Goal: Task Accomplishment & Management: Complete application form

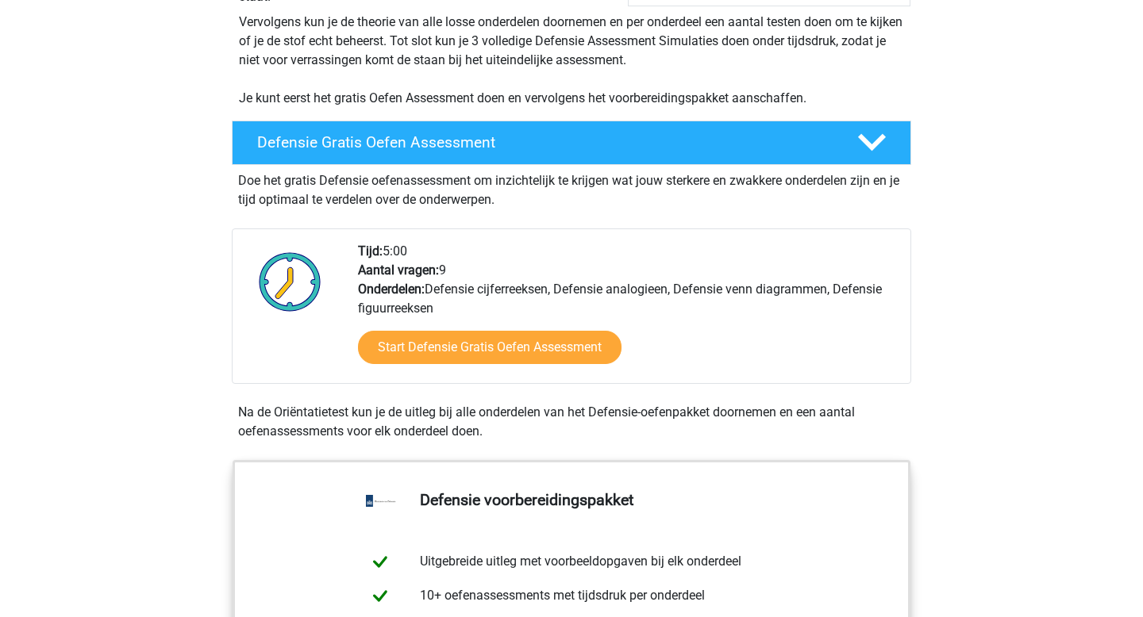
scroll to position [385, 0]
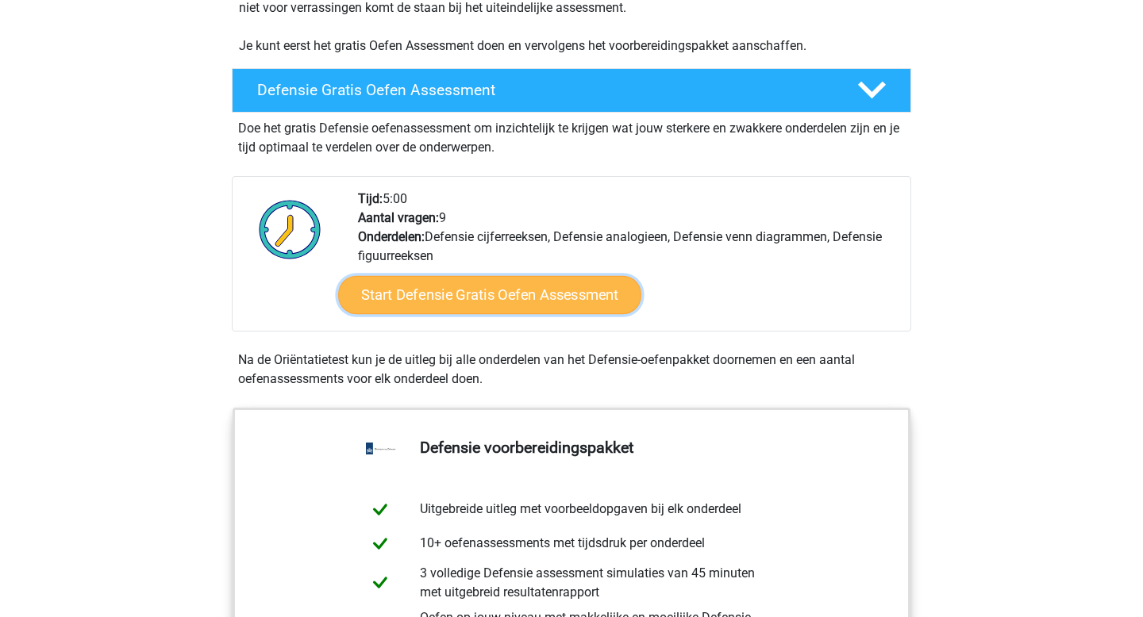
click at [427, 299] on link "Start Defensie Gratis Oefen Assessment" at bounding box center [489, 295] width 303 height 38
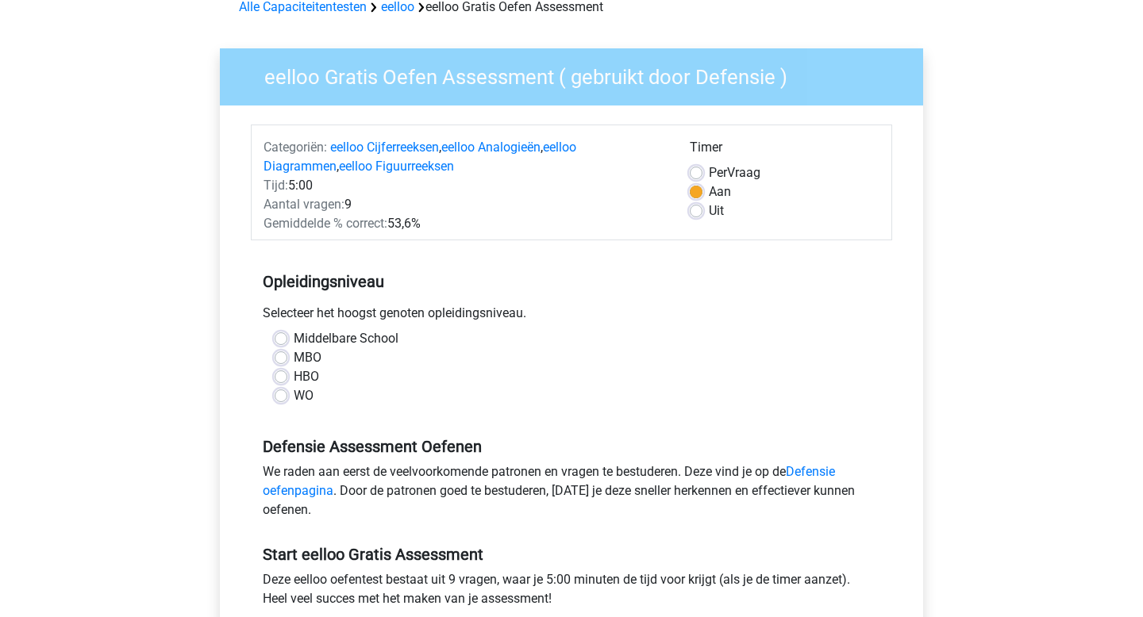
scroll to position [83, 0]
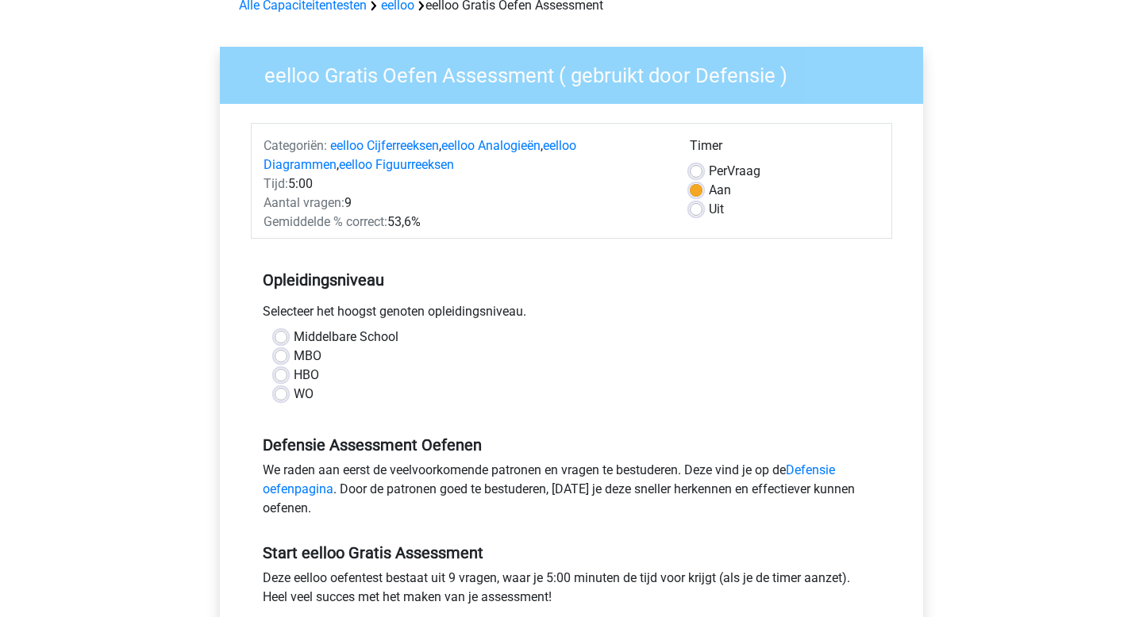
click at [294, 393] on label "WO" at bounding box center [304, 394] width 20 height 19
click at [282, 393] on input "WO" at bounding box center [281, 393] width 13 height 16
radio input "true"
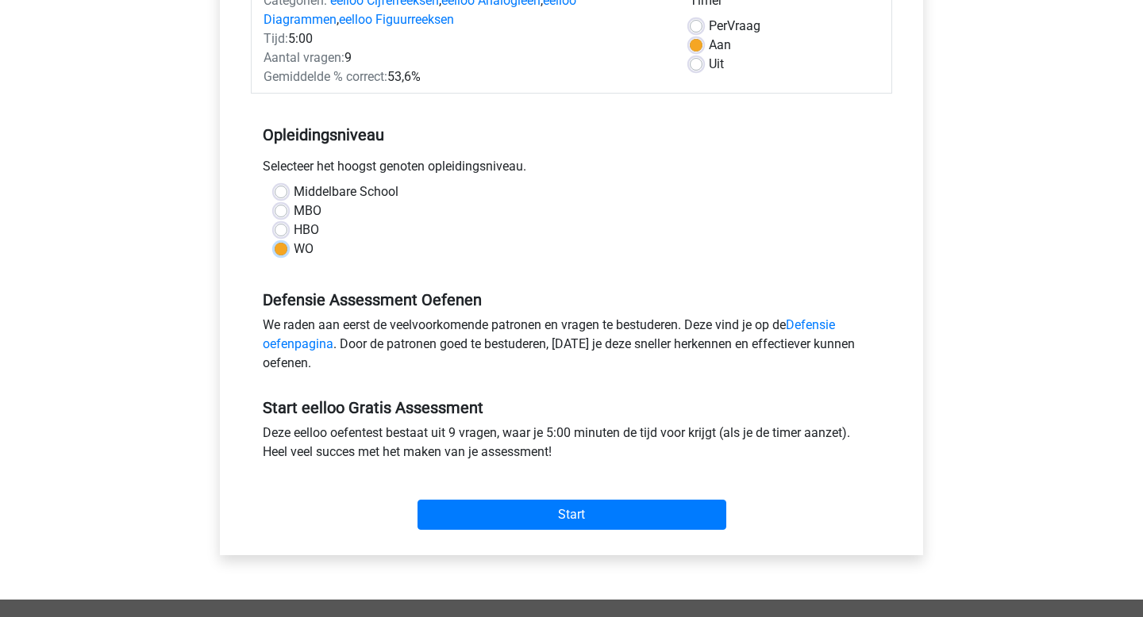
scroll to position [234, 0]
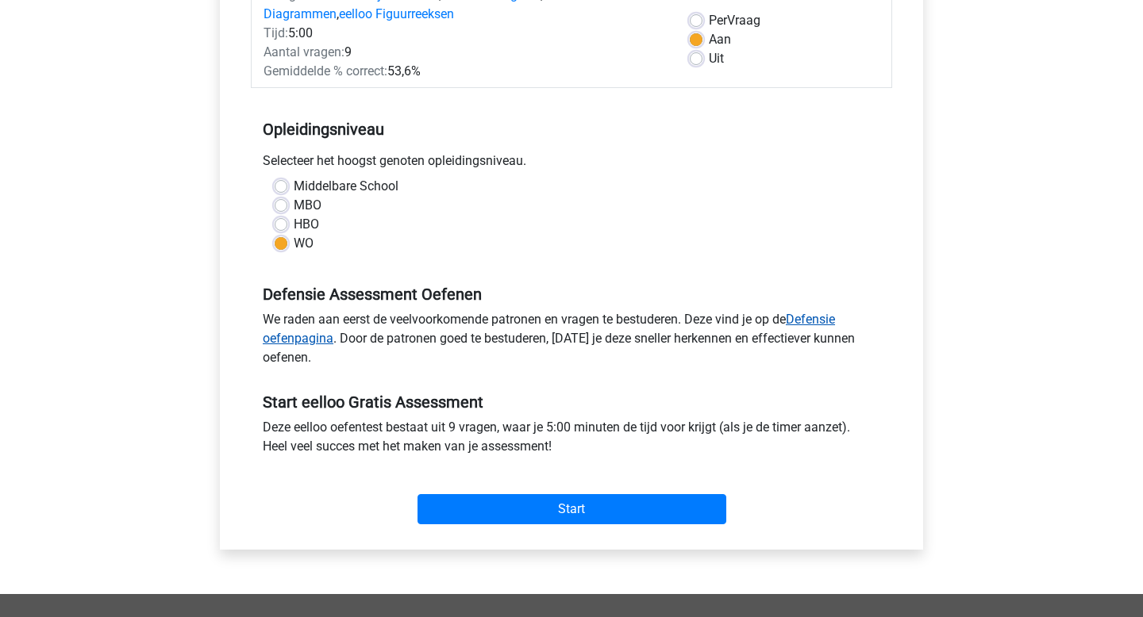
click at [820, 321] on link "Defensie oefenpagina" at bounding box center [549, 329] width 572 height 34
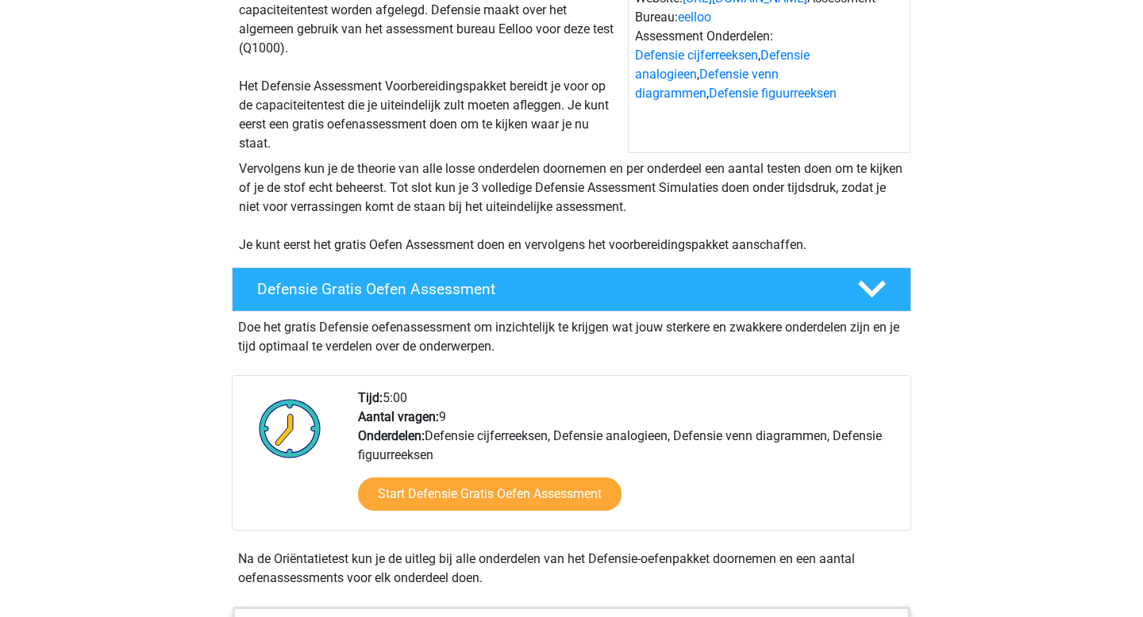
scroll to position [201, 0]
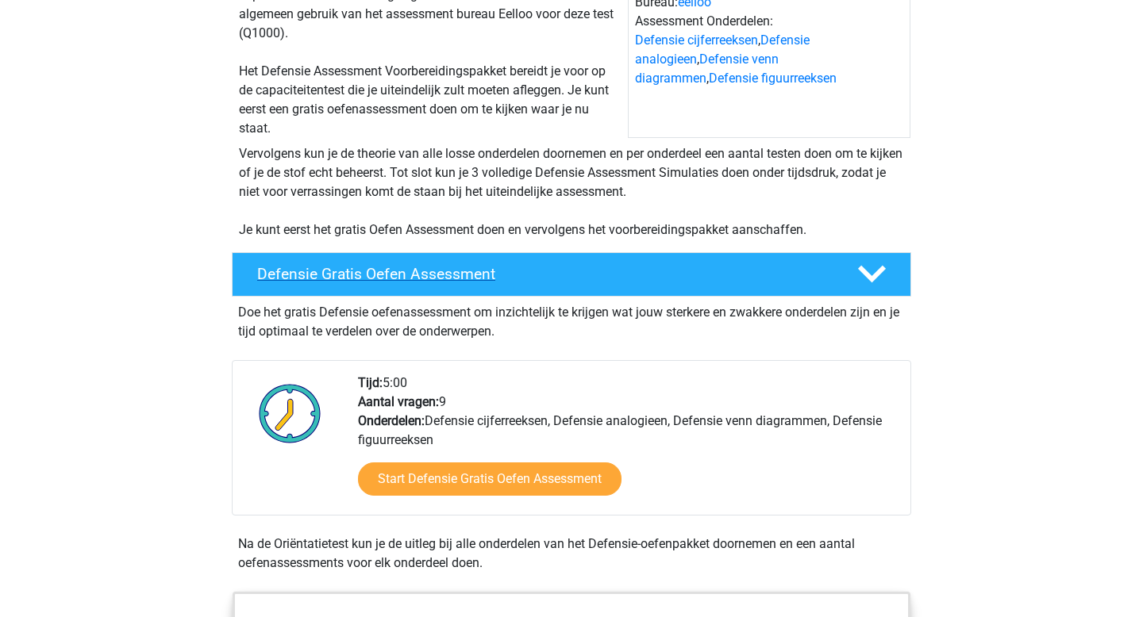
click at [439, 267] on h4 "Defensie Gratis Oefen Assessment" at bounding box center [544, 274] width 574 height 18
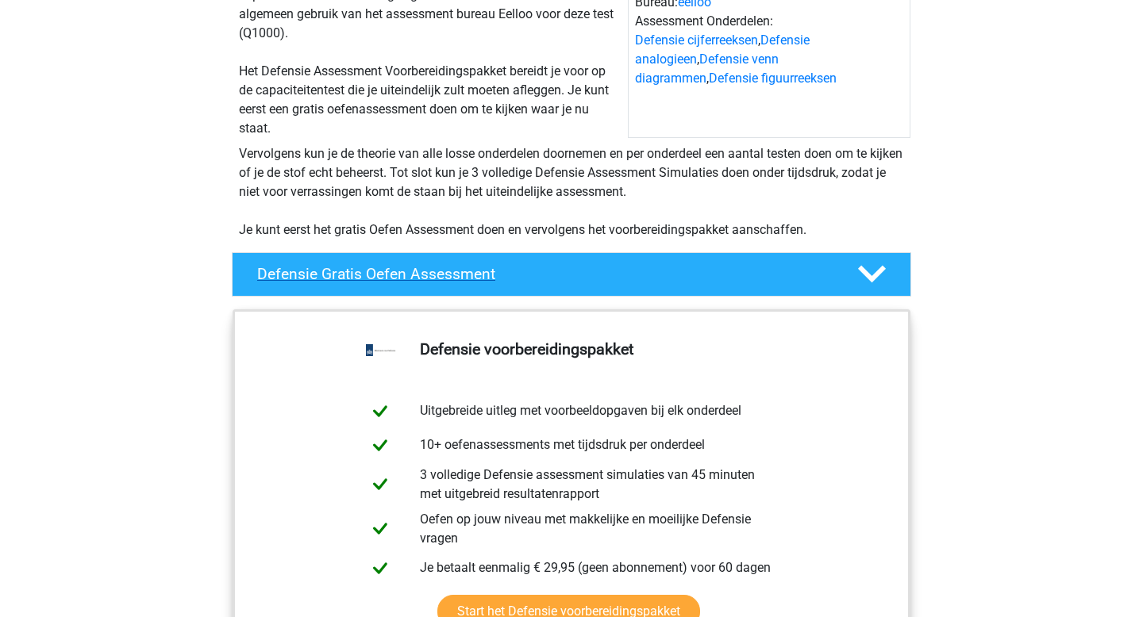
click at [439, 267] on h4 "Defensie Gratis Oefen Assessment" at bounding box center [544, 274] width 574 height 18
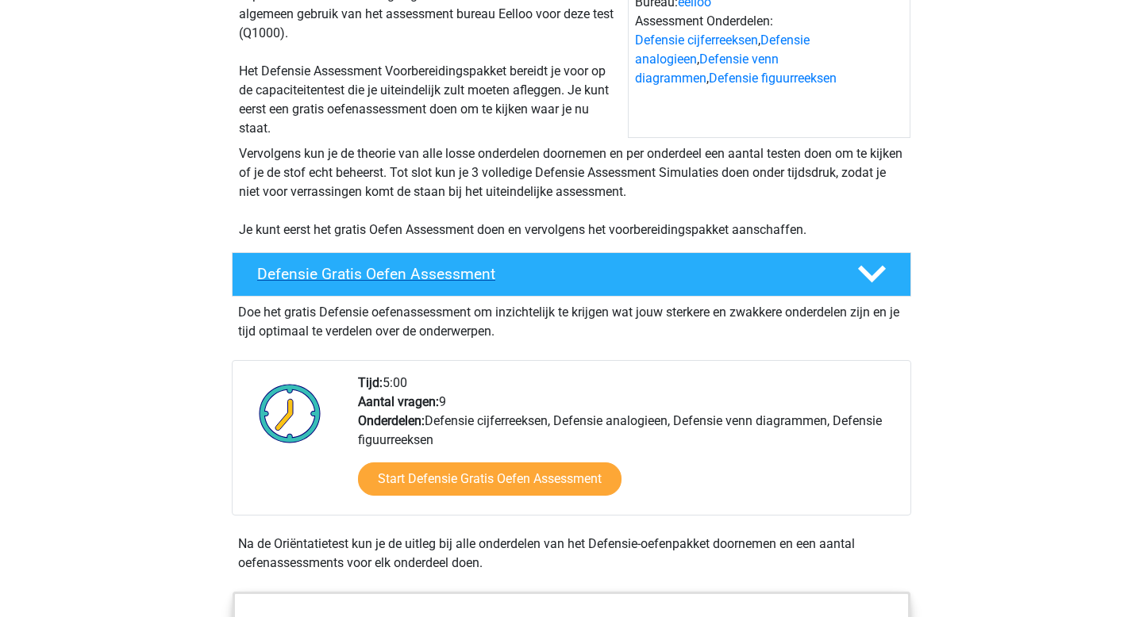
click at [439, 267] on h4 "Defensie Gratis Oefen Assessment" at bounding box center [544, 274] width 574 height 18
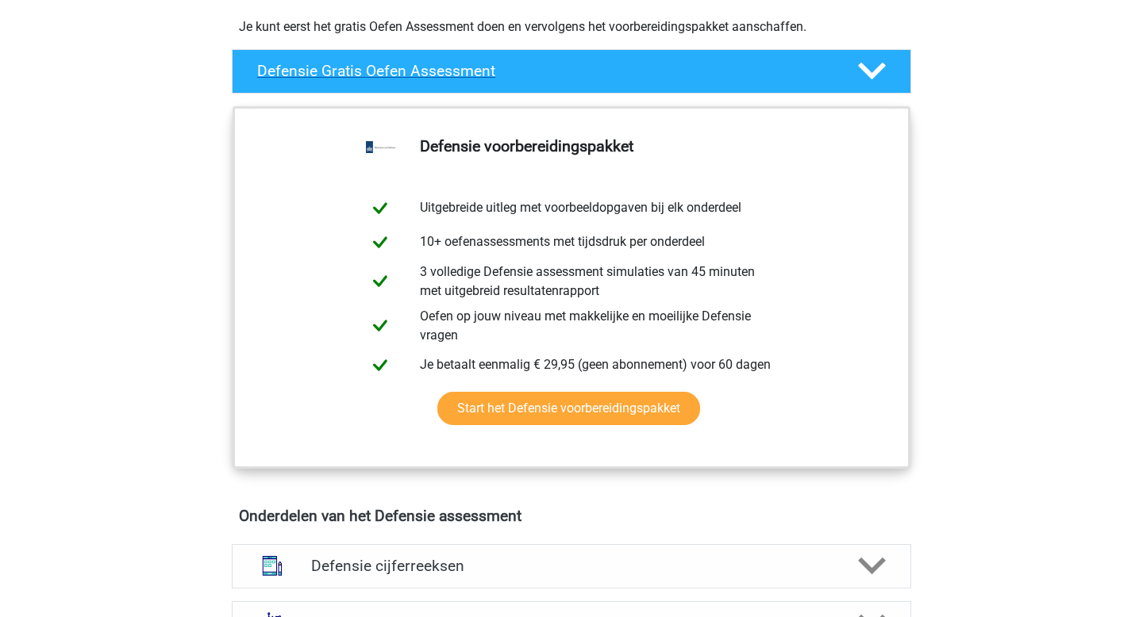
scroll to position [423, 0]
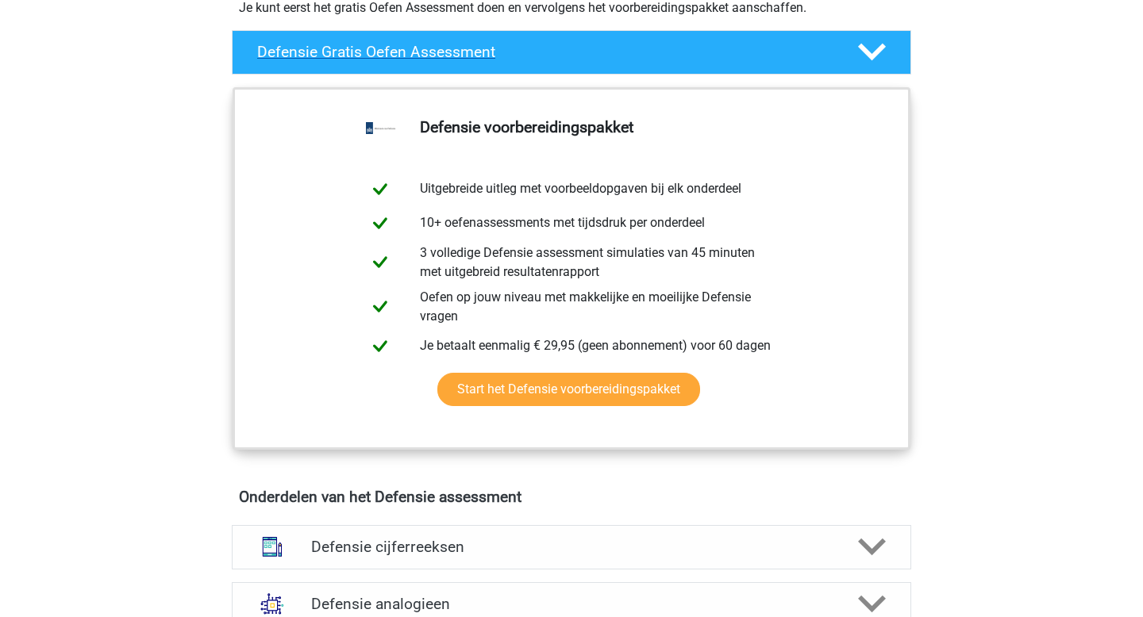
click at [844, 60] on div at bounding box center [870, 52] width 54 height 28
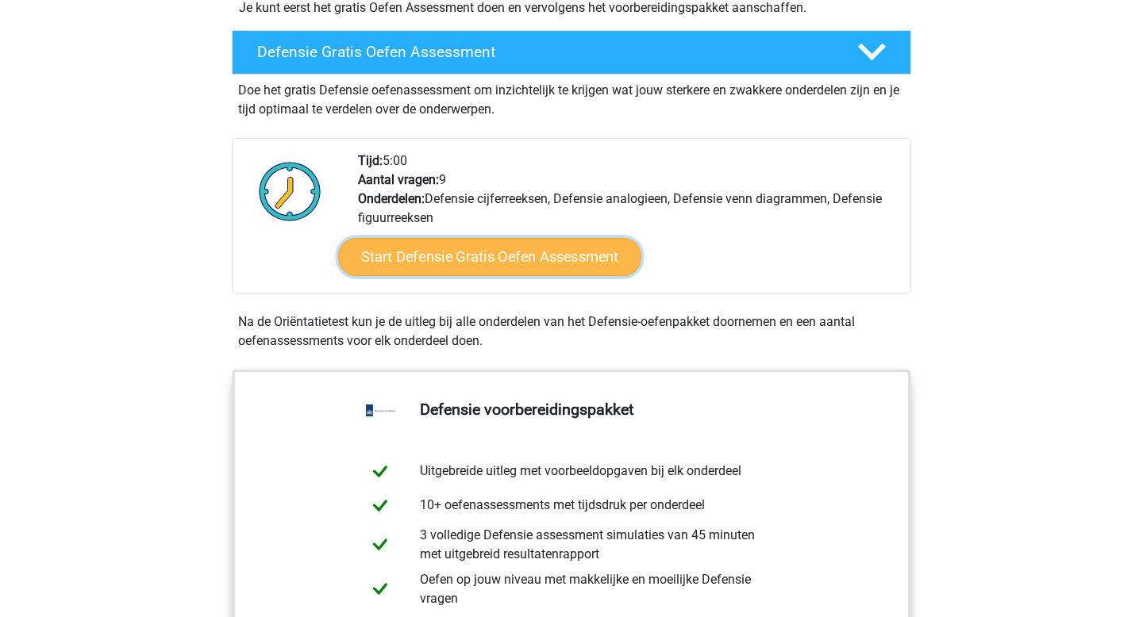
click at [442, 256] on link "Start Defensie Gratis Oefen Assessment" at bounding box center [489, 257] width 303 height 38
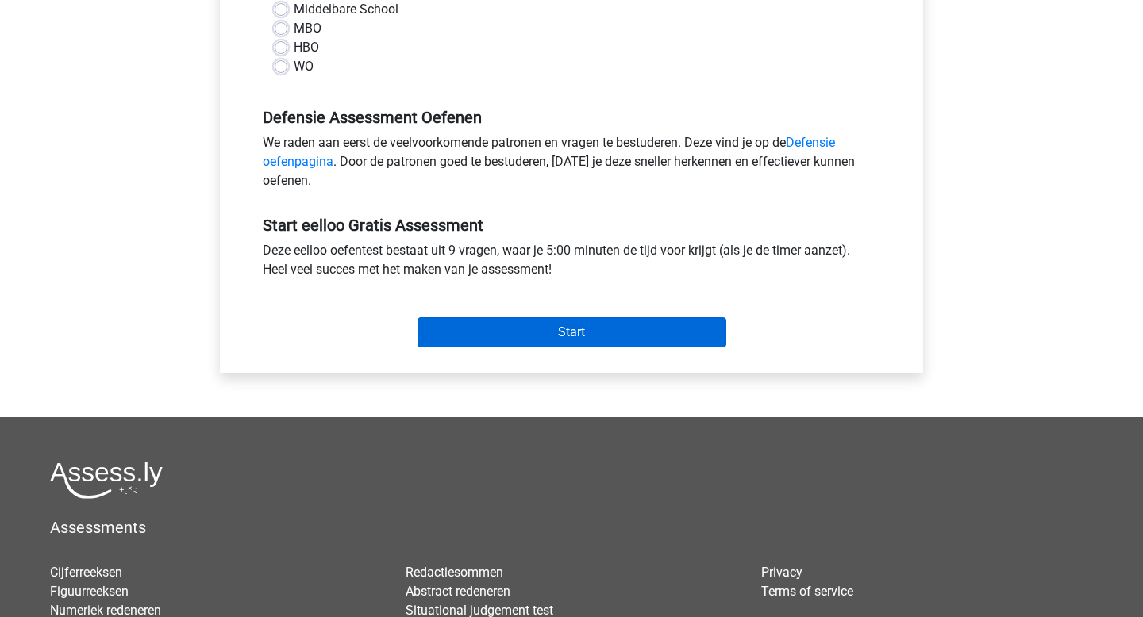
scroll to position [407, 0]
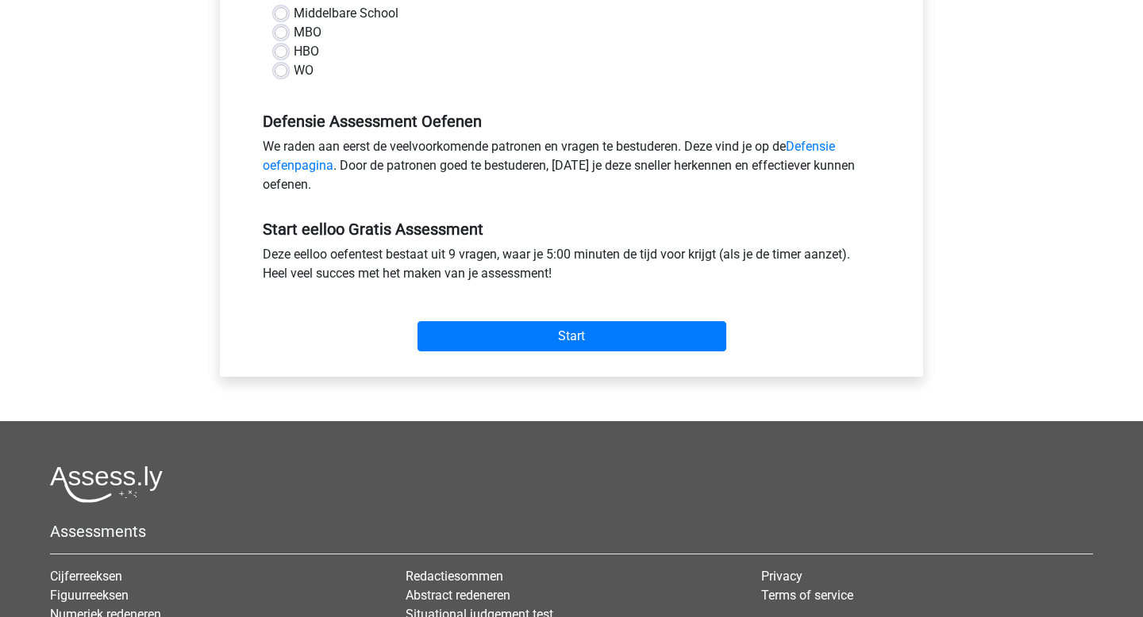
click at [294, 73] on label "WO" at bounding box center [304, 70] width 20 height 19
click at [285, 73] on input "WO" at bounding box center [281, 69] width 13 height 16
radio input "true"
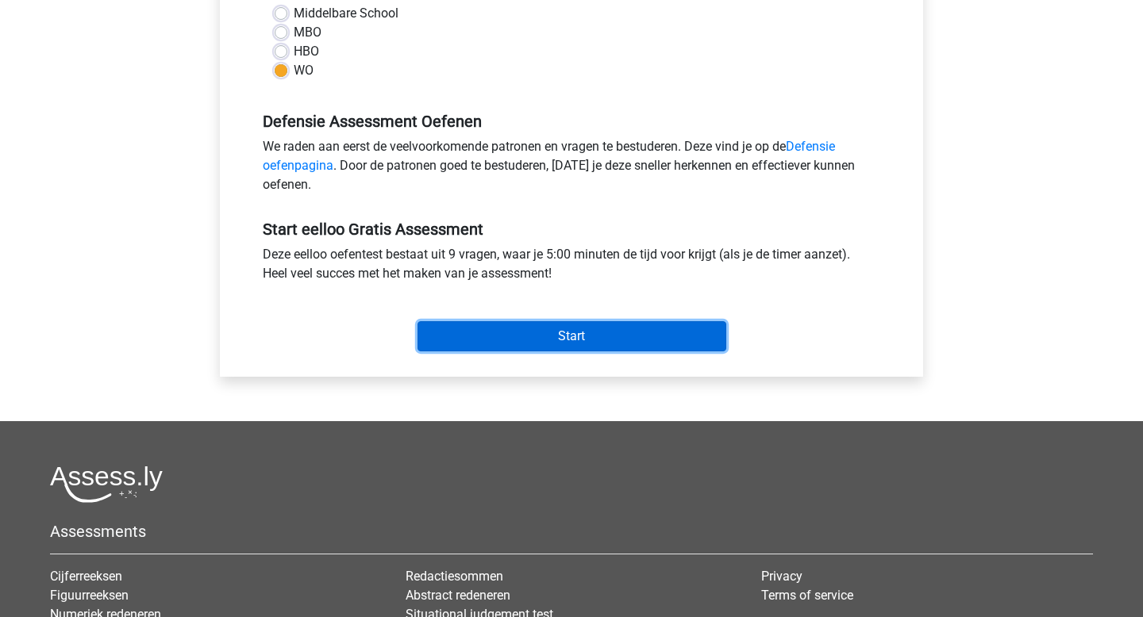
click at [583, 344] on input "Start" at bounding box center [571, 336] width 309 height 30
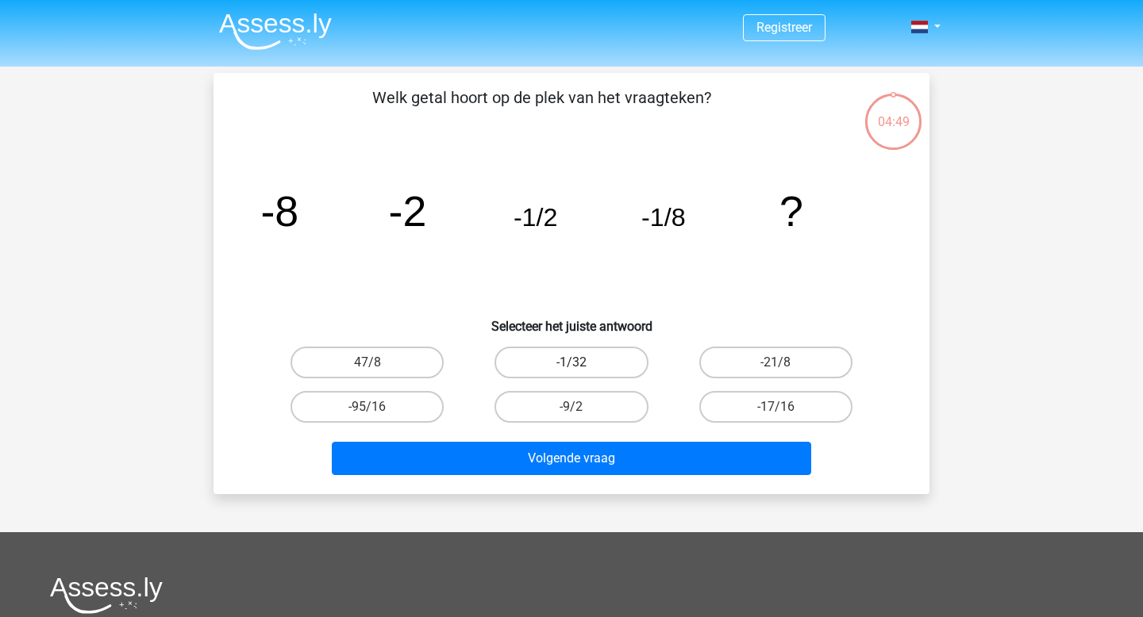
click at [596, 370] on label "-1/32" at bounding box center [570, 363] width 153 height 32
click at [582, 370] on input "-1/32" at bounding box center [576, 368] width 10 height 10
radio input "true"
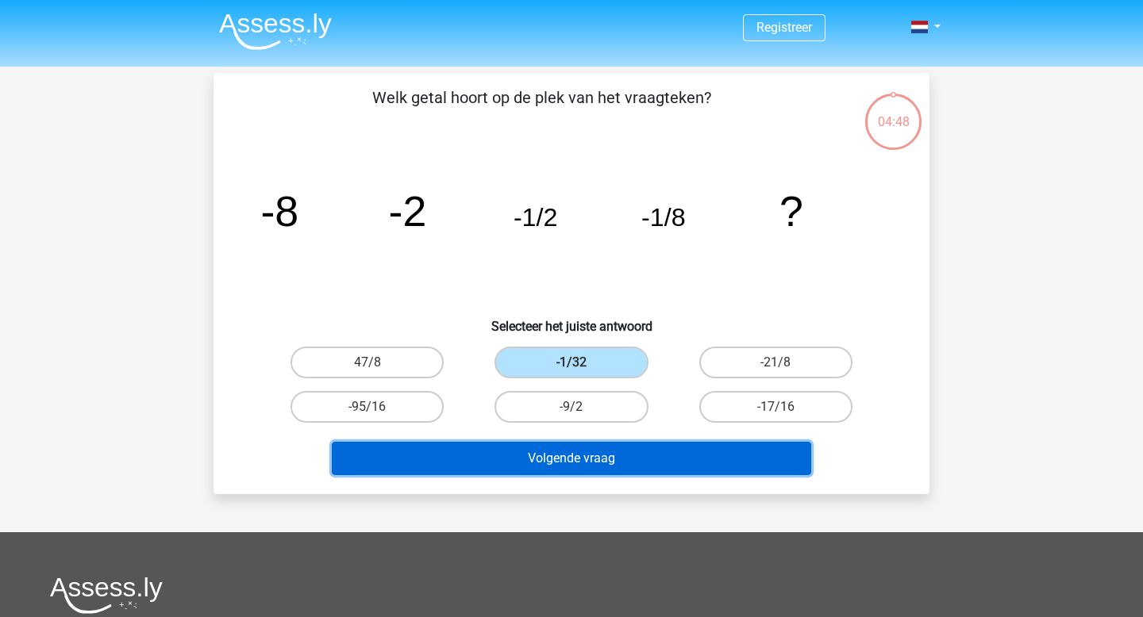
click at [583, 469] on button "Volgende vraag" at bounding box center [572, 458] width 480 height 33
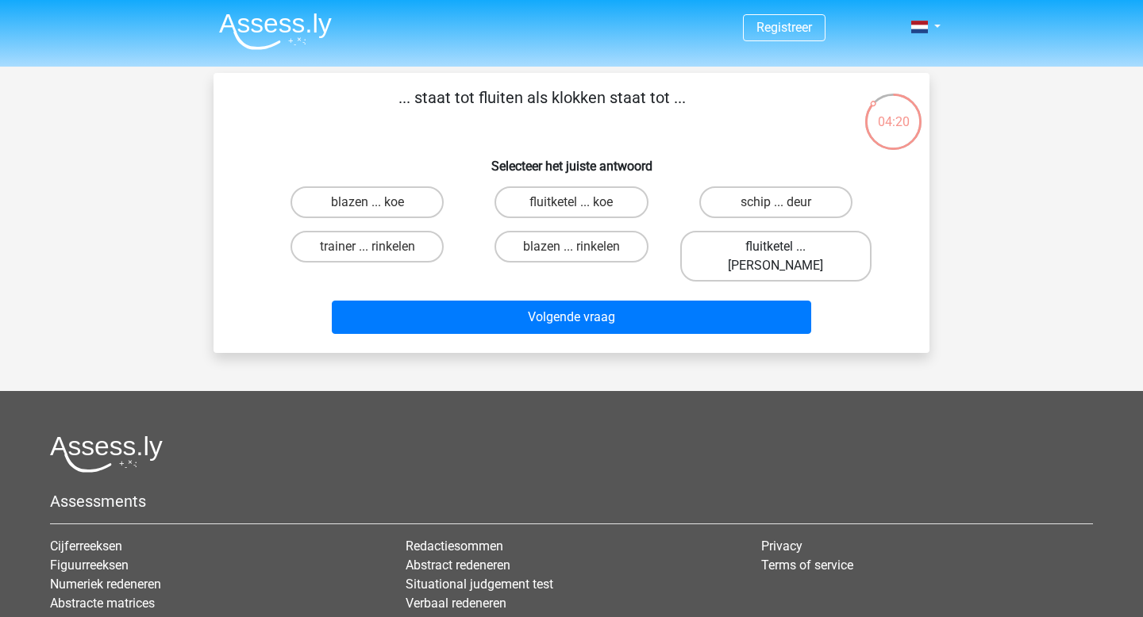
click at [781, 243] on label "fluitketel ... [PERSON_NAME]" at bounding box center [775, 256] width 191 height 51
click at [781, 247] on input "fluitketel ... [PERSON_NAME]" at bounding box center [780, 252] width 10 height 10
radio input "true"
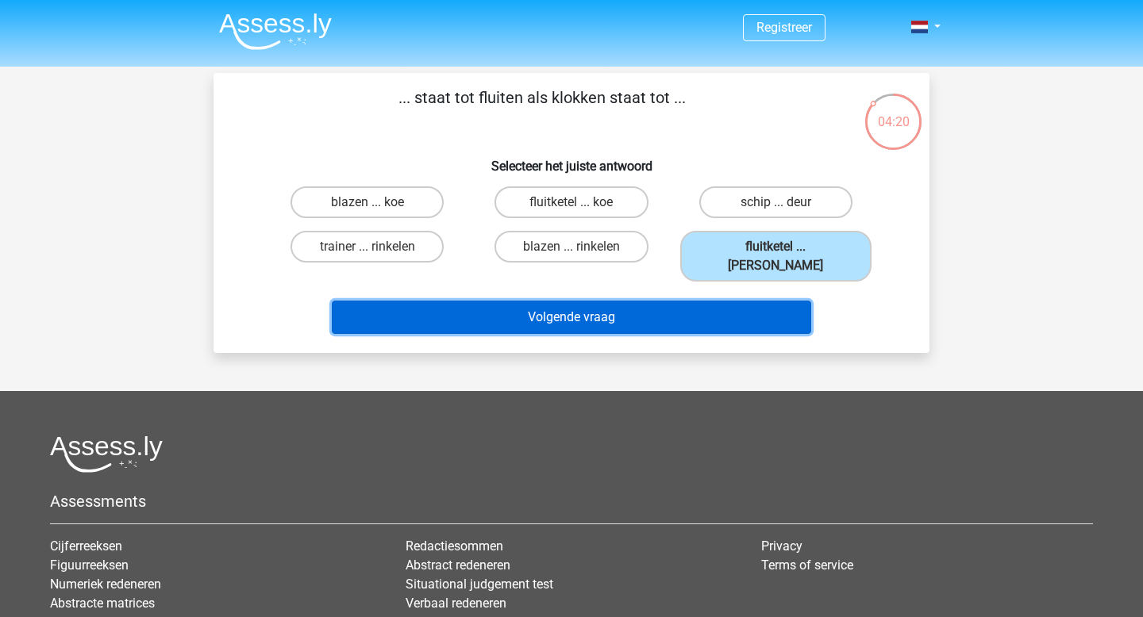
click at [624, 309] on button "Volgende vraag" at bounding box center [572, 317] width 480 height 33
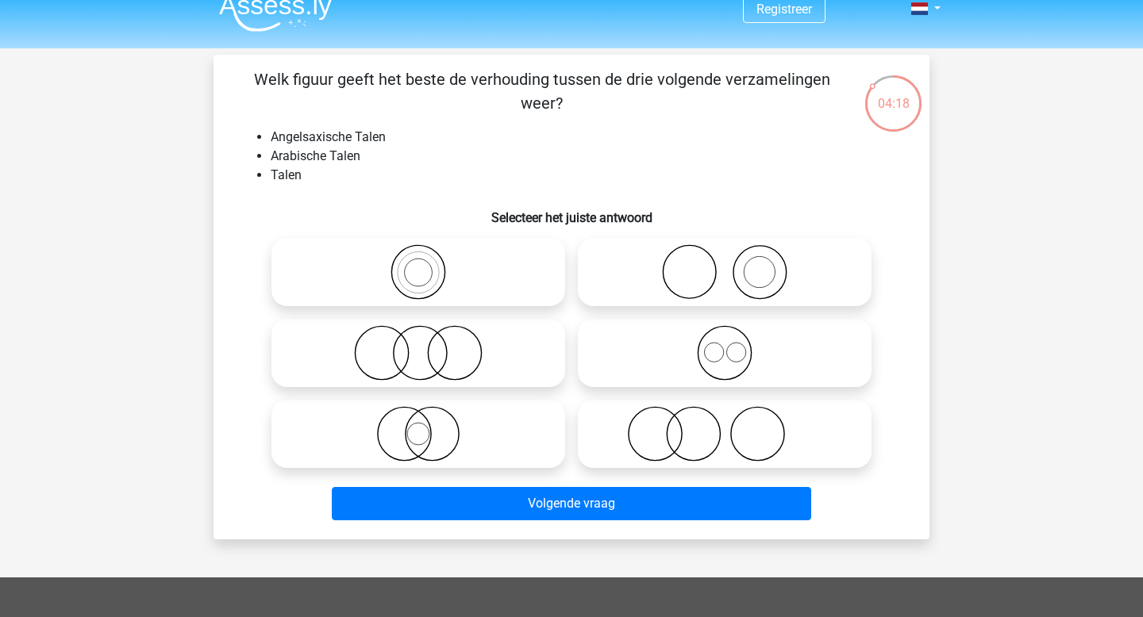
scroll to position [2, 0]
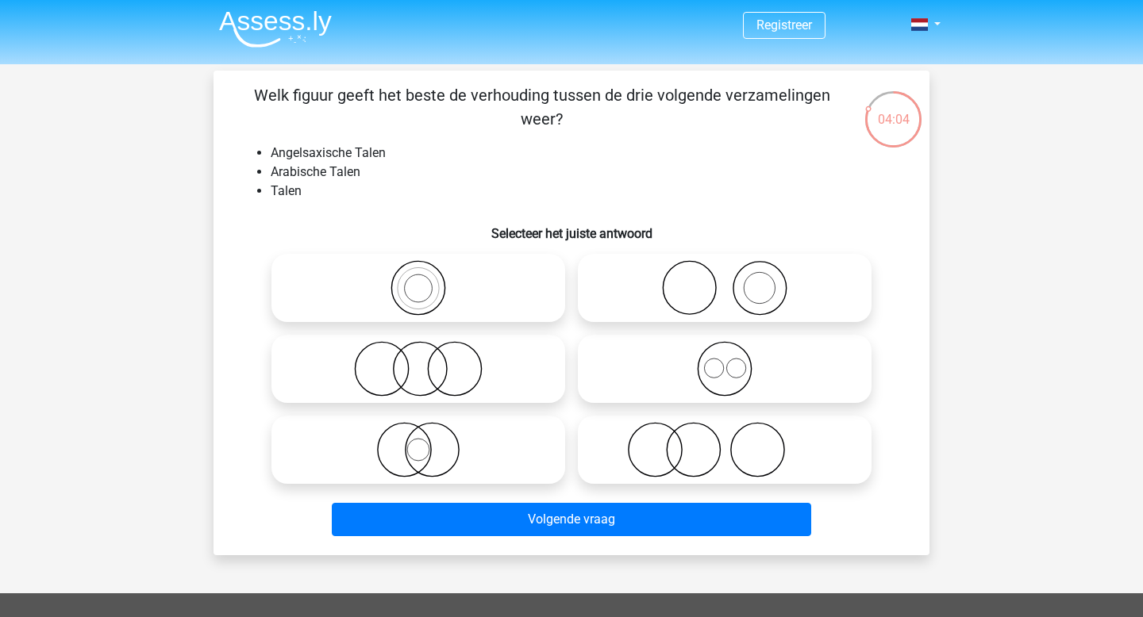
click at [421, 279] on input "radio" at bounding box center [423, 275] width 10 height 10
radio input "true"
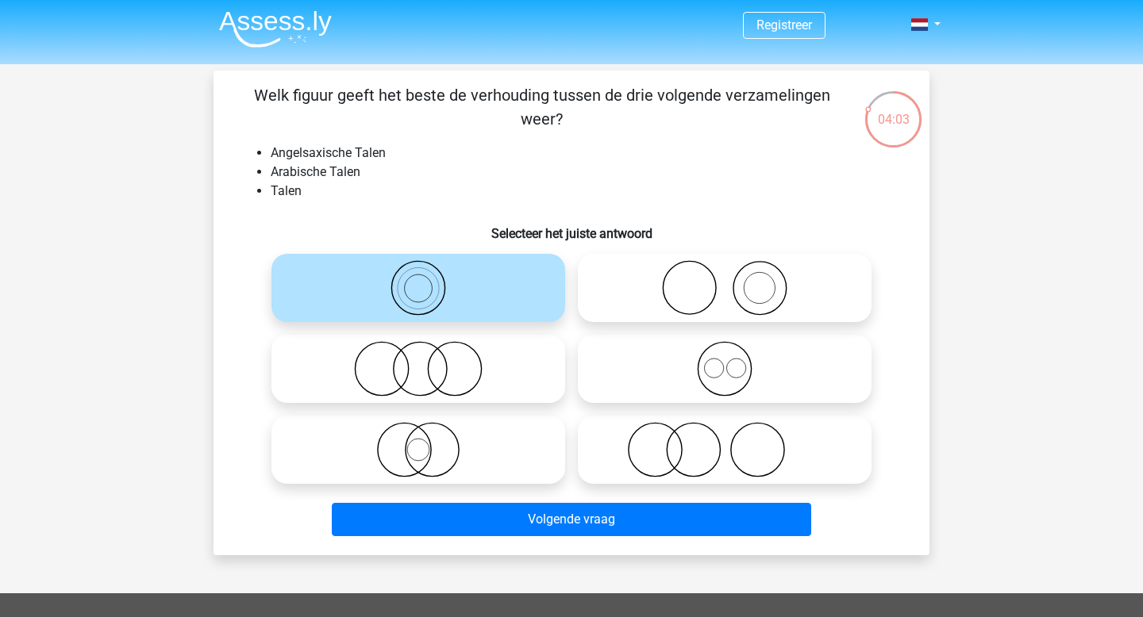
click at [635, 282] on icon at bounding box center [724, 288] width 281 height 56
click at [724, 280] on input "radio" at bounding box center [729, 275] width 10 height 10
radio input "true"
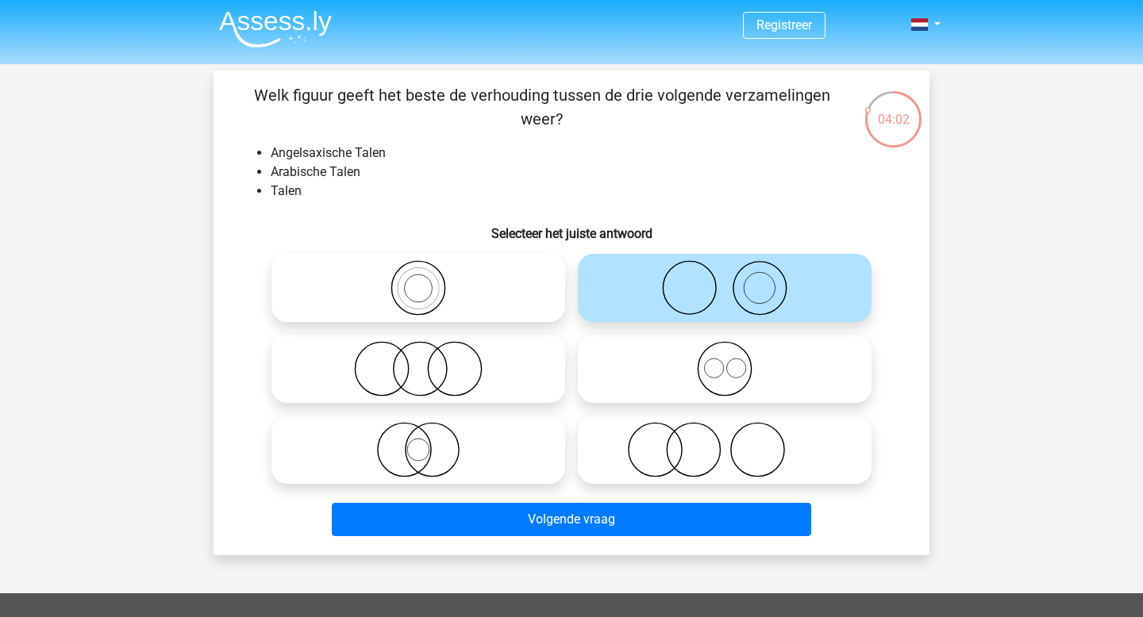
click at [503, 294] on icon at bounding box center [418, 288] width 281 height 56
click at [428, 280] on input "radio" at bounding box center [423, 275] width 10 height 10
radio input "true"
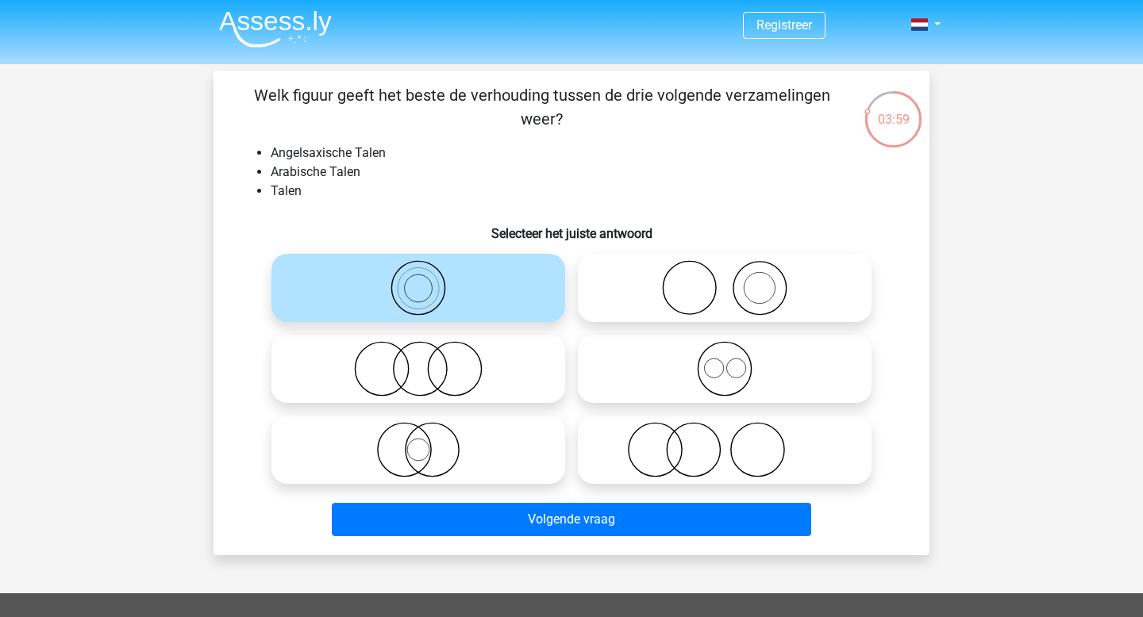
click at [430, 366] on icon at bounding box center [418, 369] width 281 height 56
click at [428, 361] on input "radio" at bounding box center [423, 356] width 10 height 10
radio input "true"
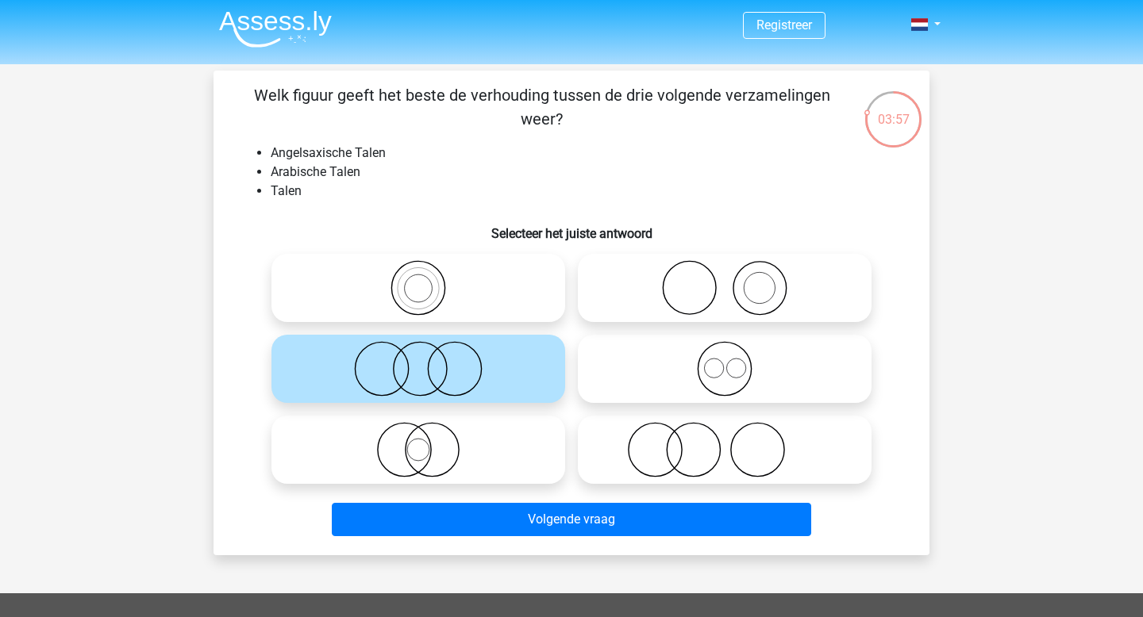
click at [316, 163] on li "Arabische Talen" at bounding box center [587, 172] width 633 height 19
click at [425, 305] on icon at bounding box center [418, 288] width 281 height 56
click at [425, 280] on input "radio" at bounding box center [423, 275] width 10 height 10
radio input "true"
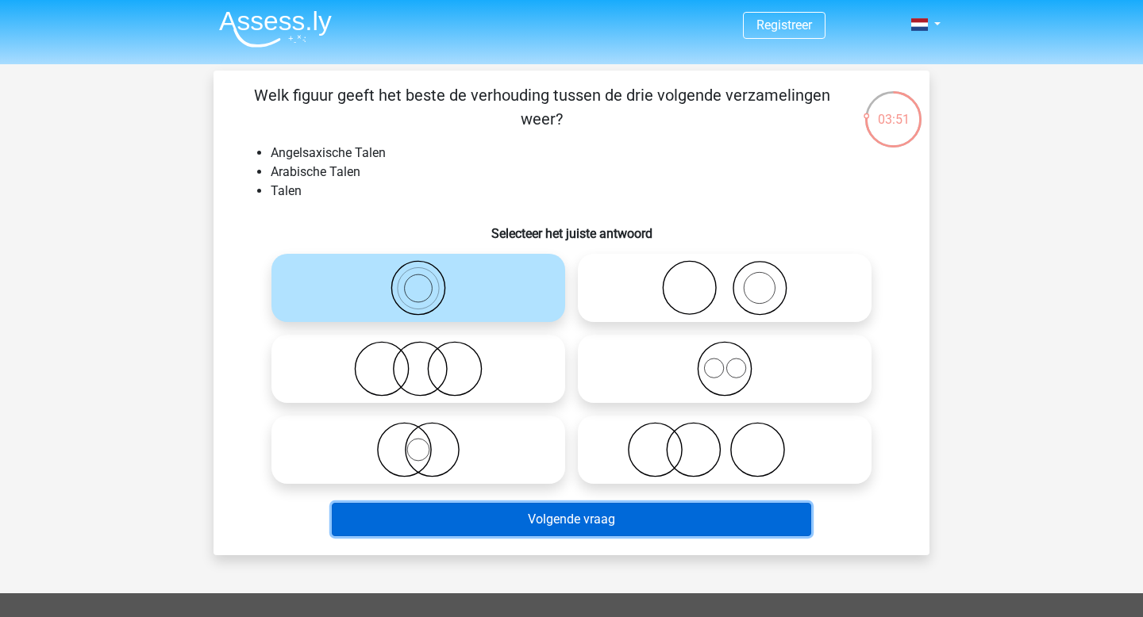
click at [549, 525] on button "Volgende vraag" at bounding box center [572, 519] width 480 height 33
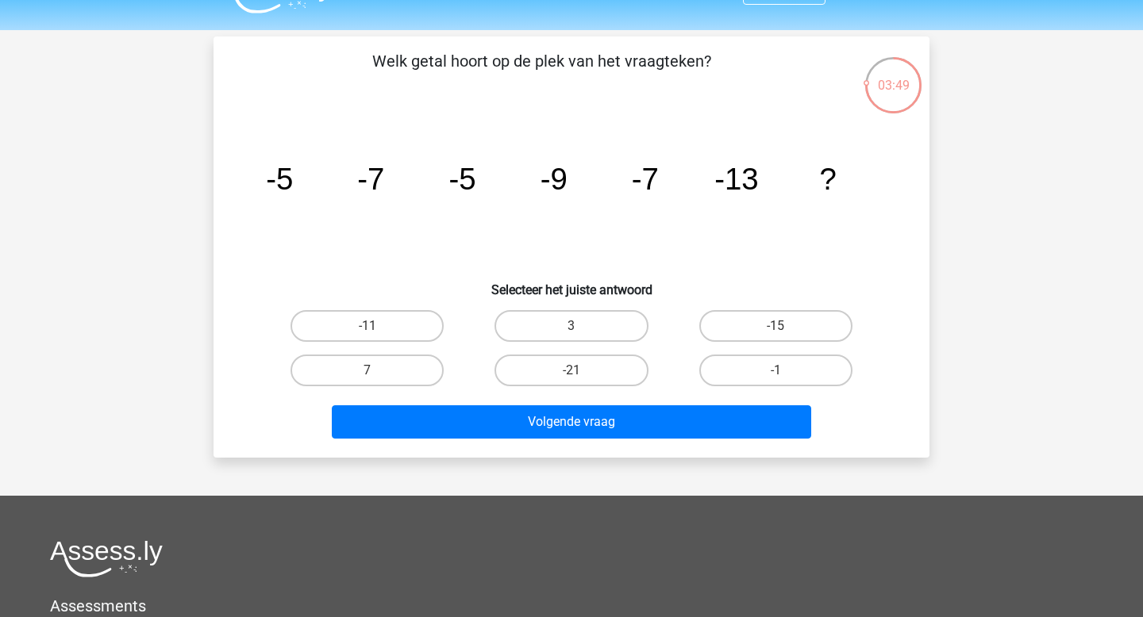
scroll to position [33, 0]
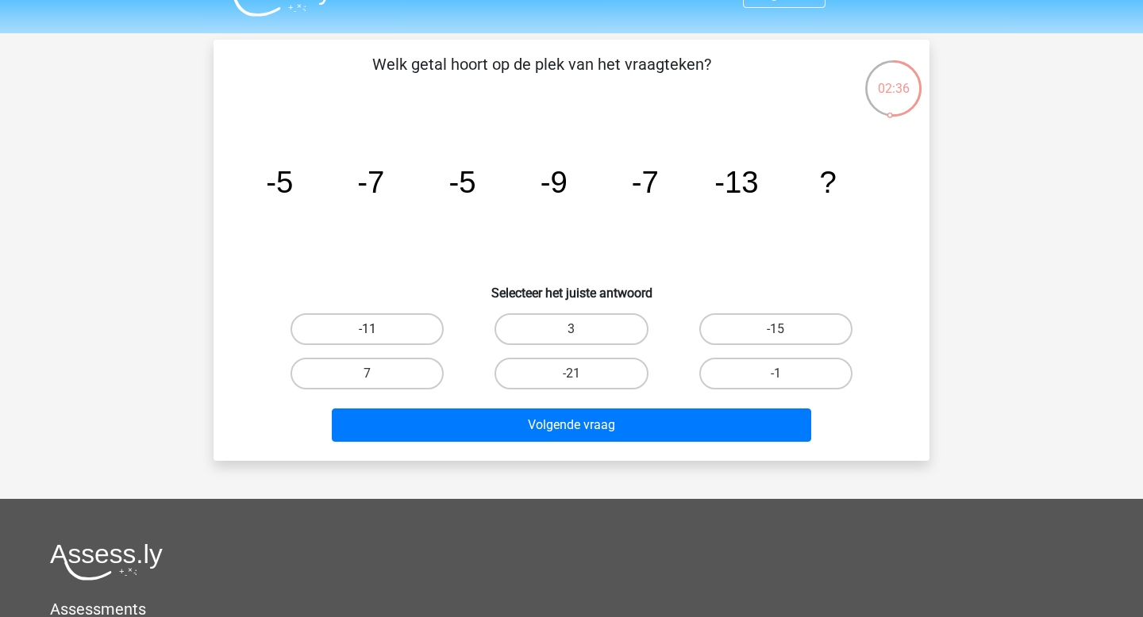
click at [399, 329] on label "-11" at bounding box center [366, 329] width 153 height 32
click at [378, 329] on input "-11" at bounding box center [372, 334] width 10 height 10
radio input "true"
click at [580, 442] on div "Volgende vraag" at bounding box center [571, 429] width 613 height 40
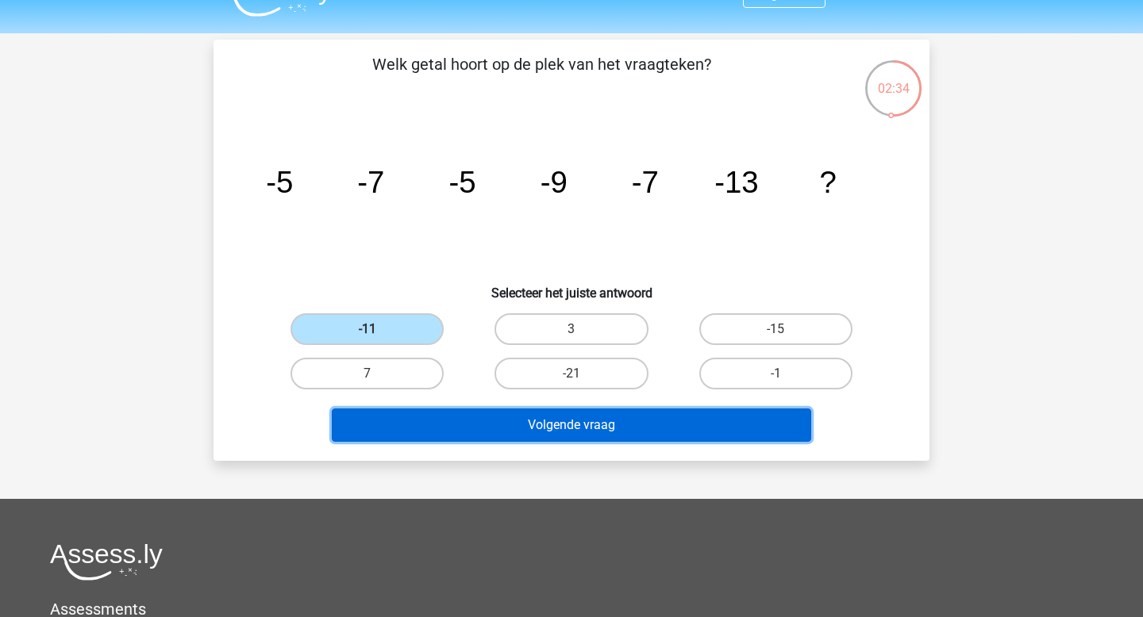
click at [590, 425] on button "Volgende vraag" at bounding box center [572, 425] width 480 height 33
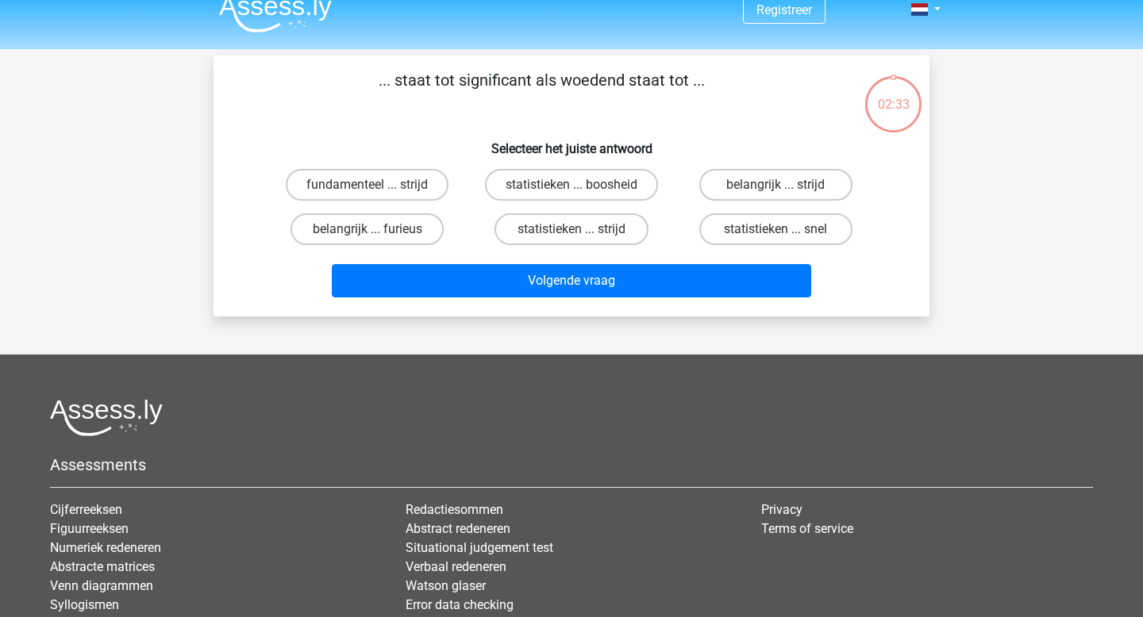
scroll to position [15, 0]
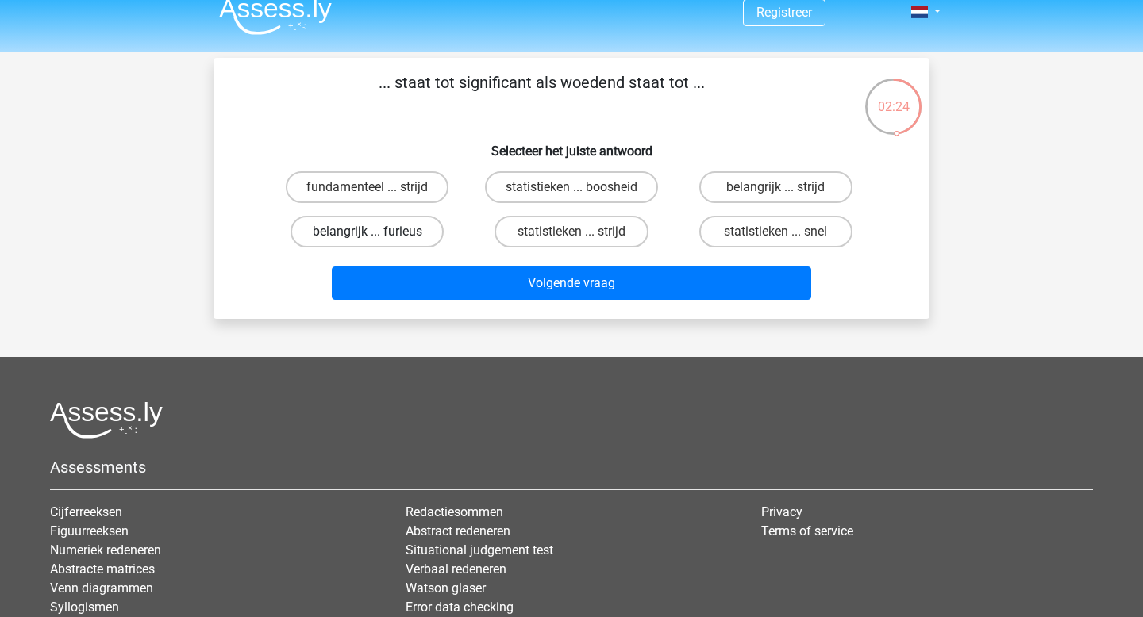
click at [402, 239] on label "belangrijk ... furieus" at bounding box center [366, 232] width 153 height 32
click at [378, 239] on input "belangrijk ... furieus" at bounding box center [372, 237] width 10 height 10
radio input "true"
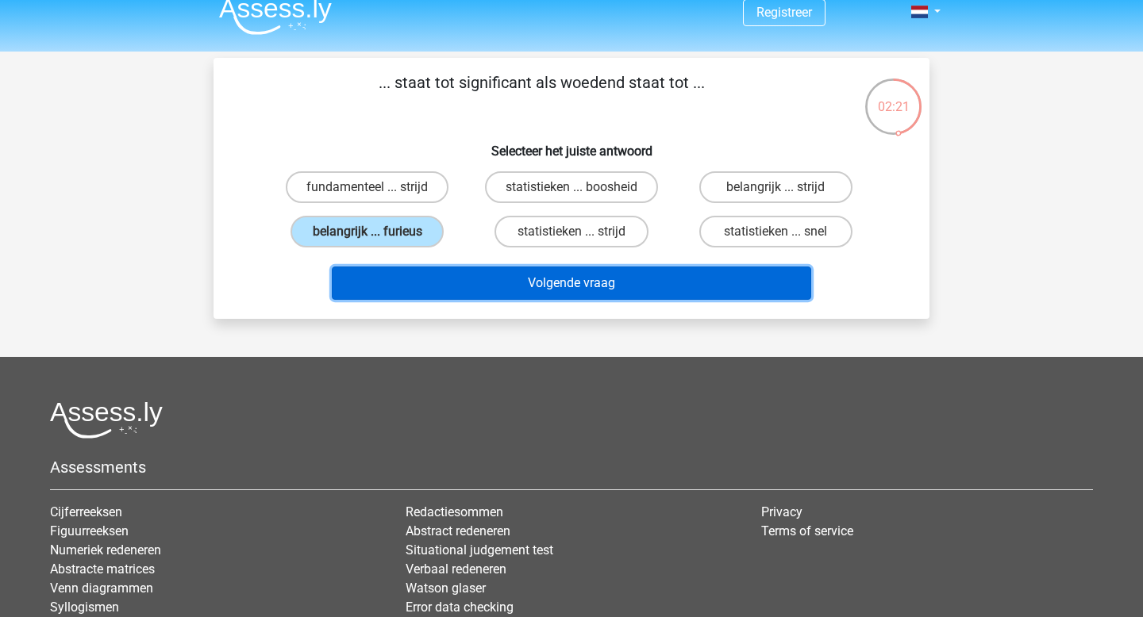
click at [552, 288] on button "Volgende vraag" at bounding box center [572, 283] width 480 height 33
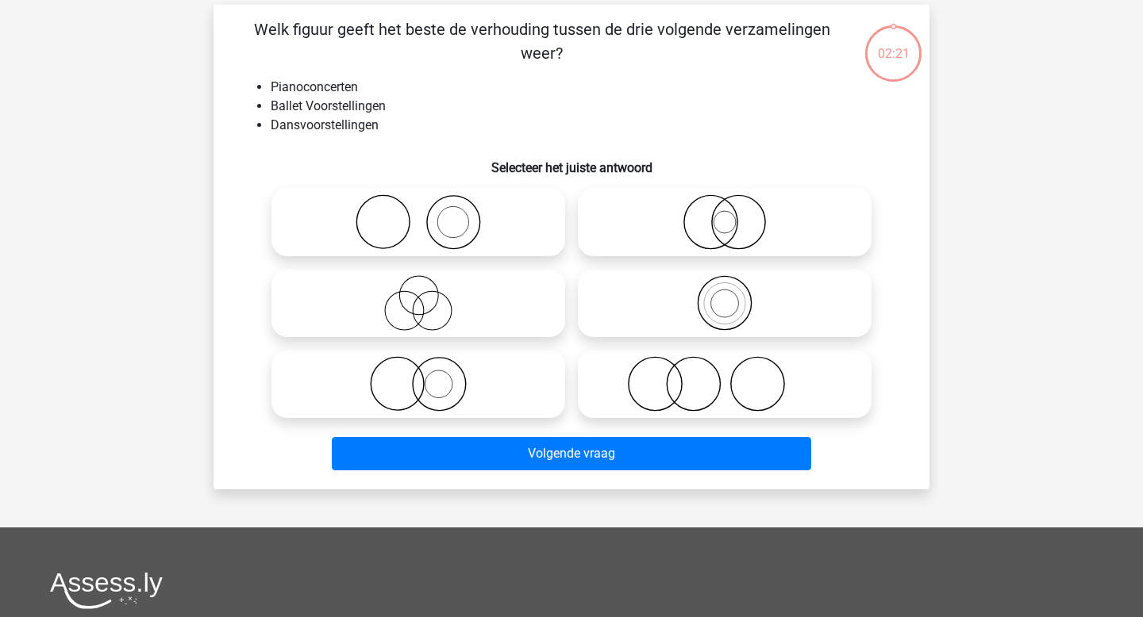
scroll to position [73, 0]
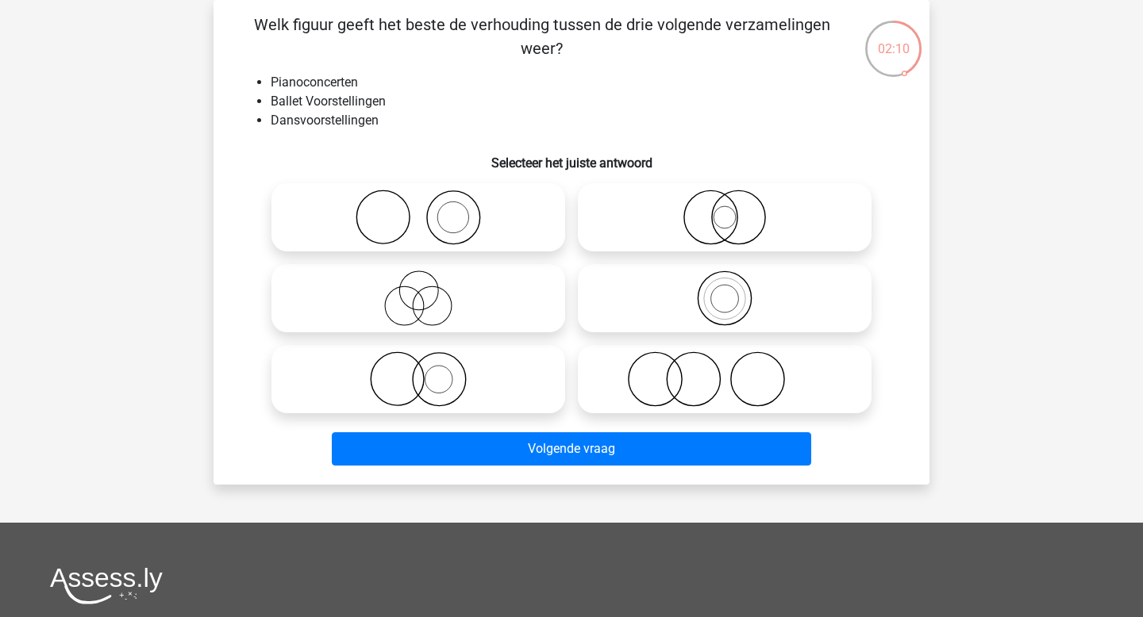
click at [426, 298] on icon at bounding box center [418, 299] width 281 height 56
click at [426, 290] on input "radio" at bounding box center [423, 285] width 10 height 10
radio input "true"
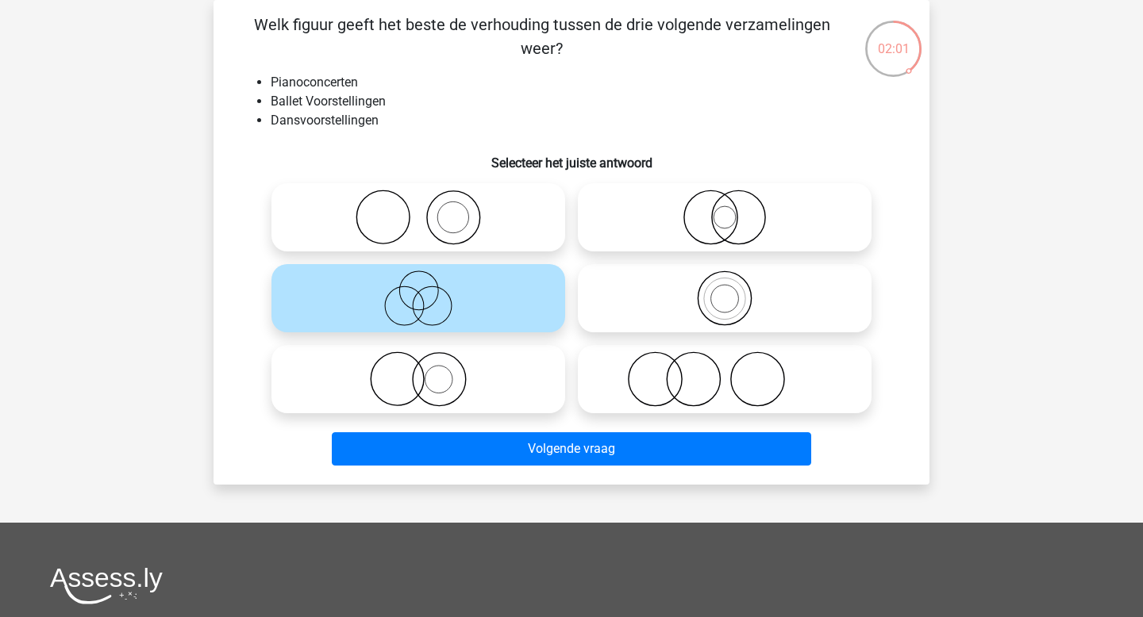
click at [413, 376] on circle at bounding box center [439, 379] width 53 height 53
click at [418, 371] on input "radio" at bounding box center [423, 366] width 10 height 10
radio input "true"
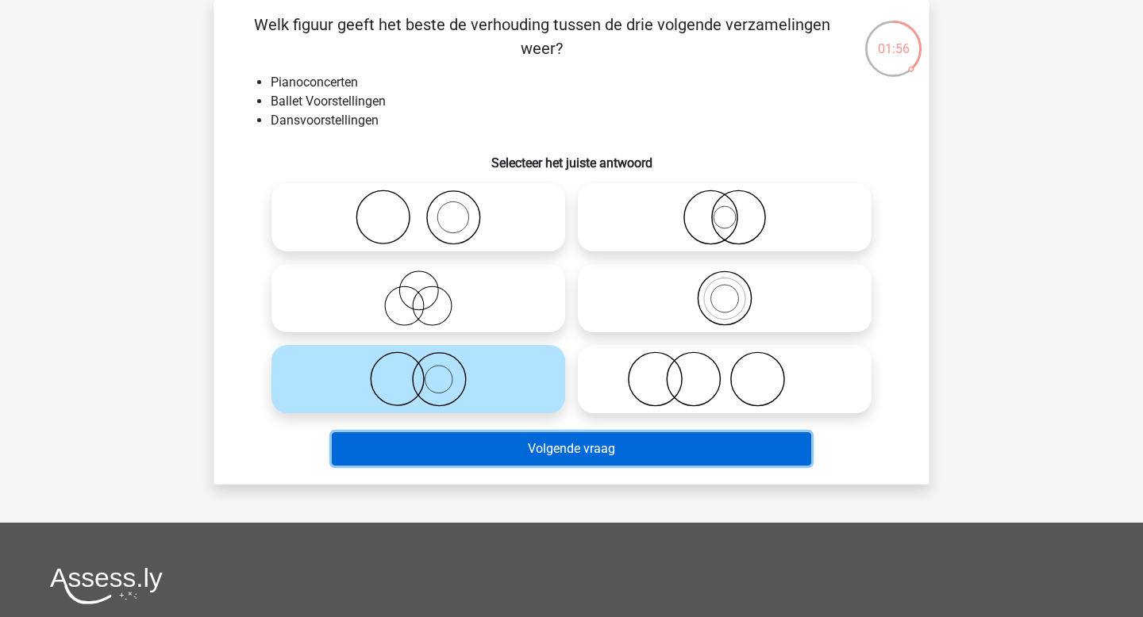
click at [497, 439] on button "Volgende vraag" at bounding box center [572, 448] width 480 height 33
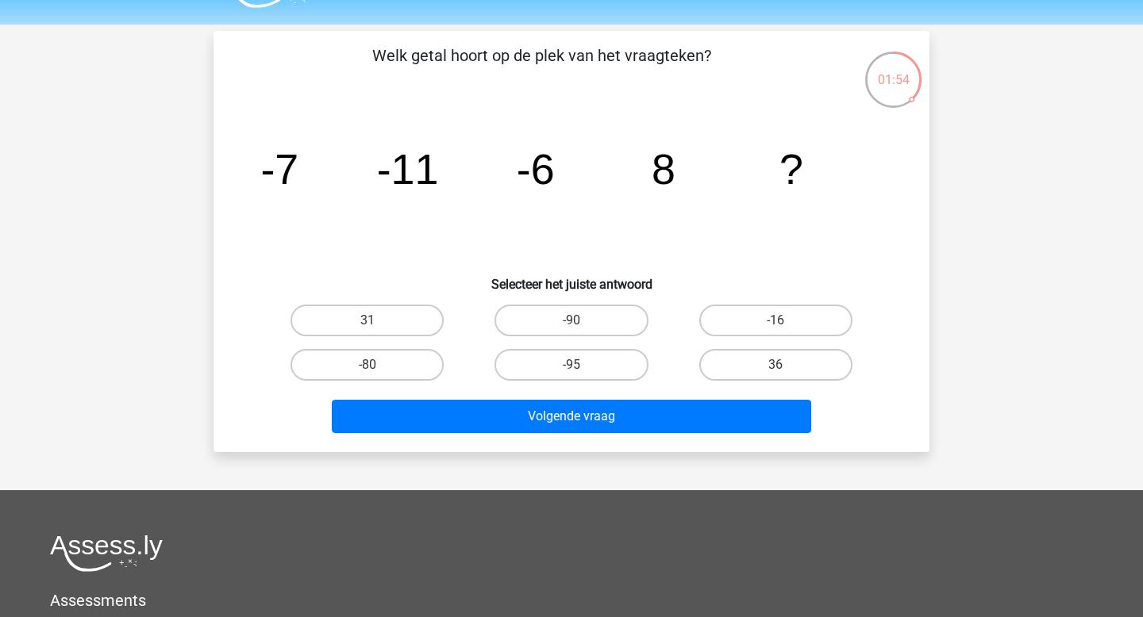
scroll to position [34, 0]
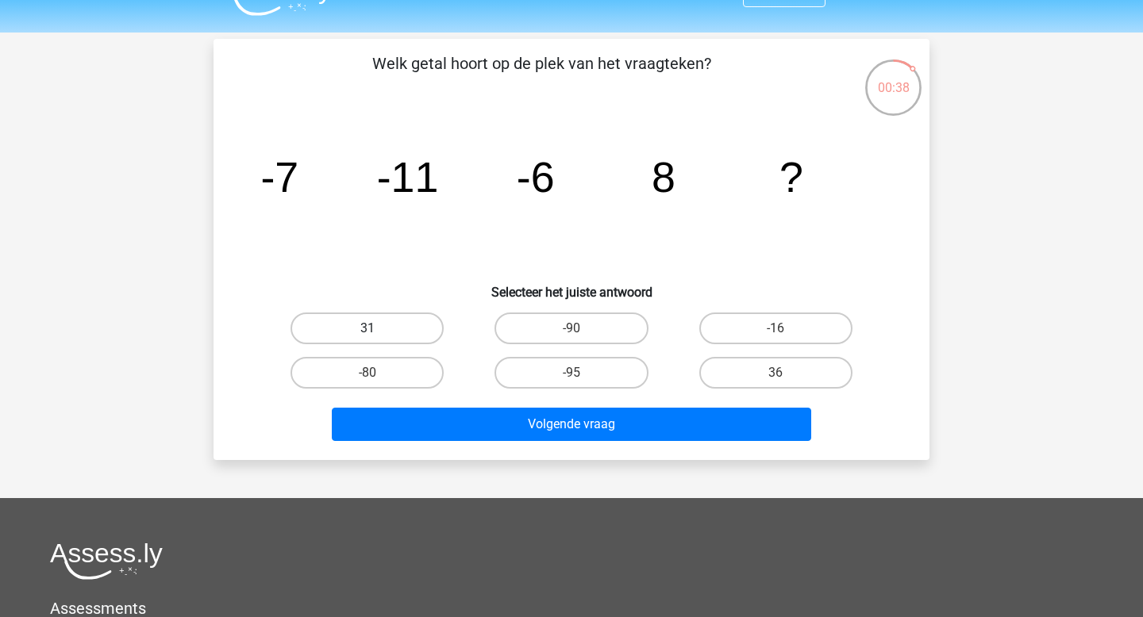
click at [382, 321] on label "31" at bounding box center [366, 329] width 153 height 32
click at [378, 329] on input "31" at bounding box center [372, 334] width 10 height 10
radio input "true"
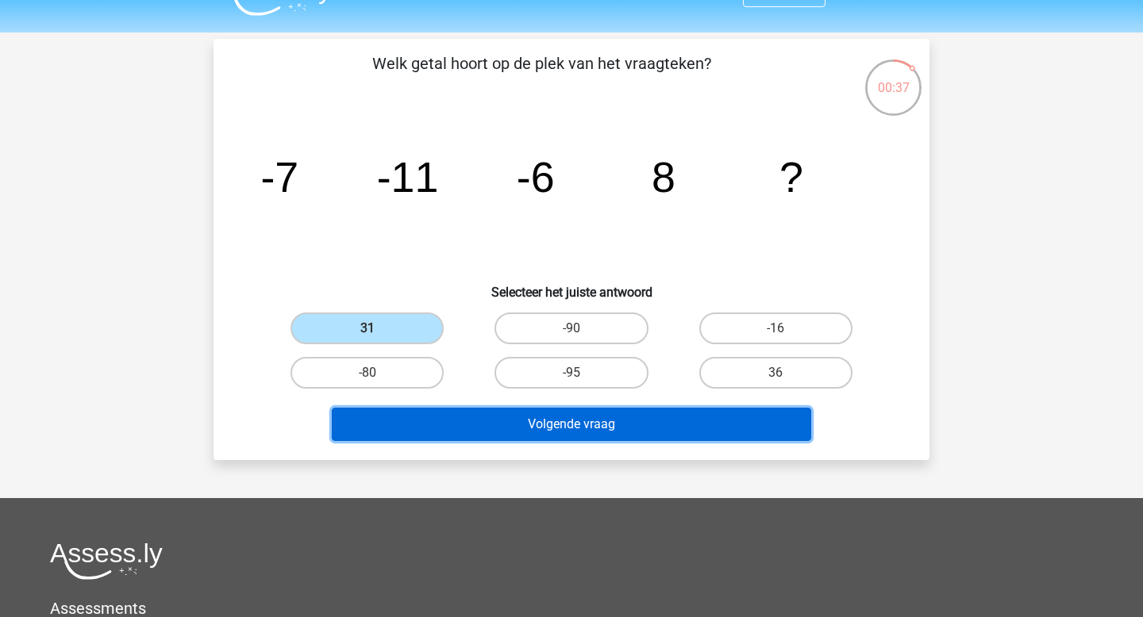
click at [561, 430] on button "Volgende vraag" at bounding box center [572, 424] width 480 height 33
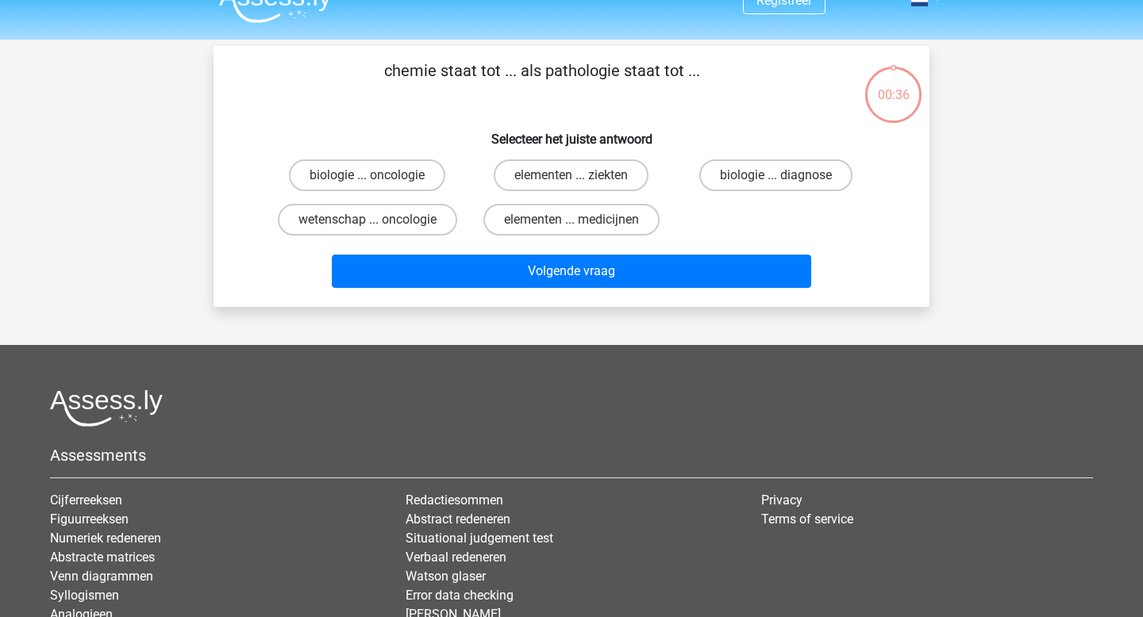
scroll to position [0, 0]
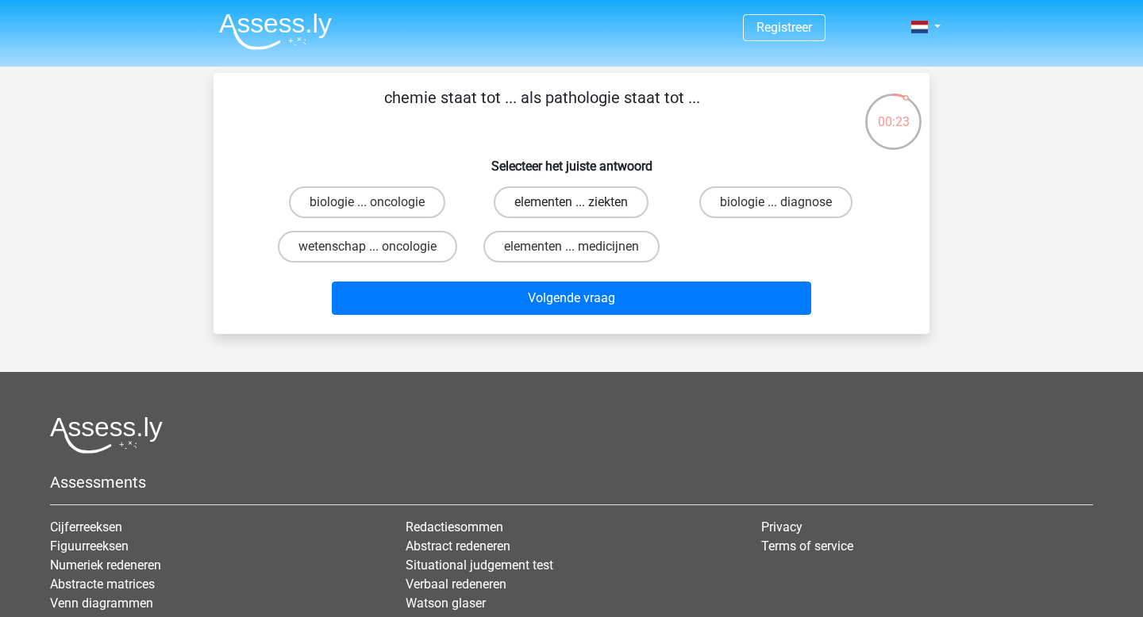
click at [559, 207] on label "elementen ... ziekten" at bounding box center [571, 202] width 155 height 32
click at [571, 207] on input "elementen ... ziekten" at bounding box center [576, 207] width 10 height 10
radio input "true"
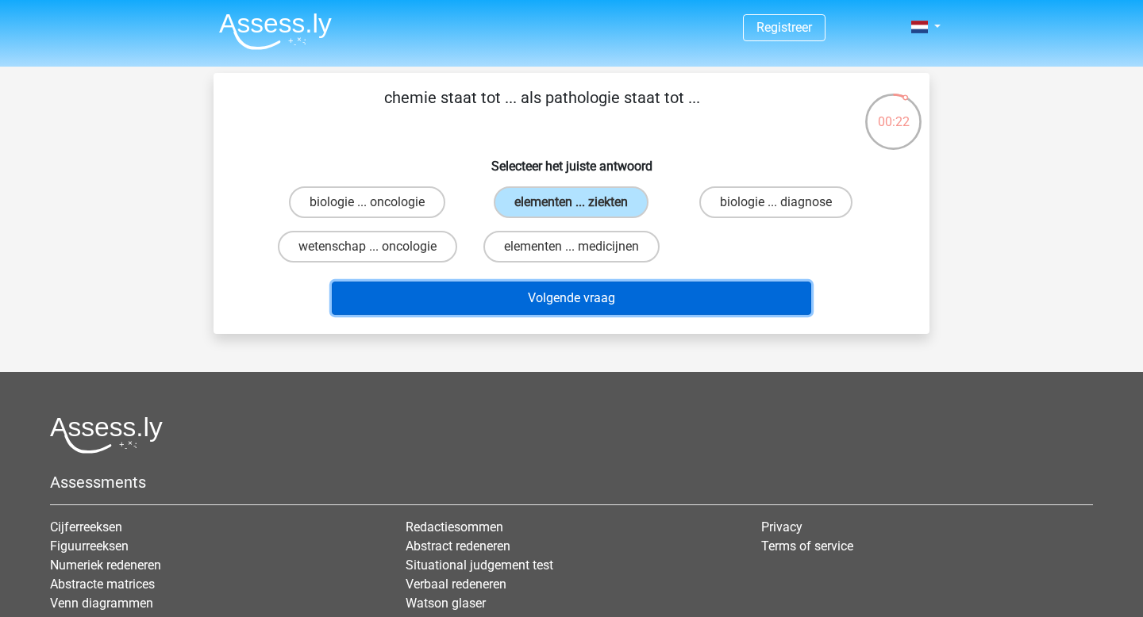
click at [557, 298] on button "Volgende vraag" at bounding box center [572, 298] width 480 height 33
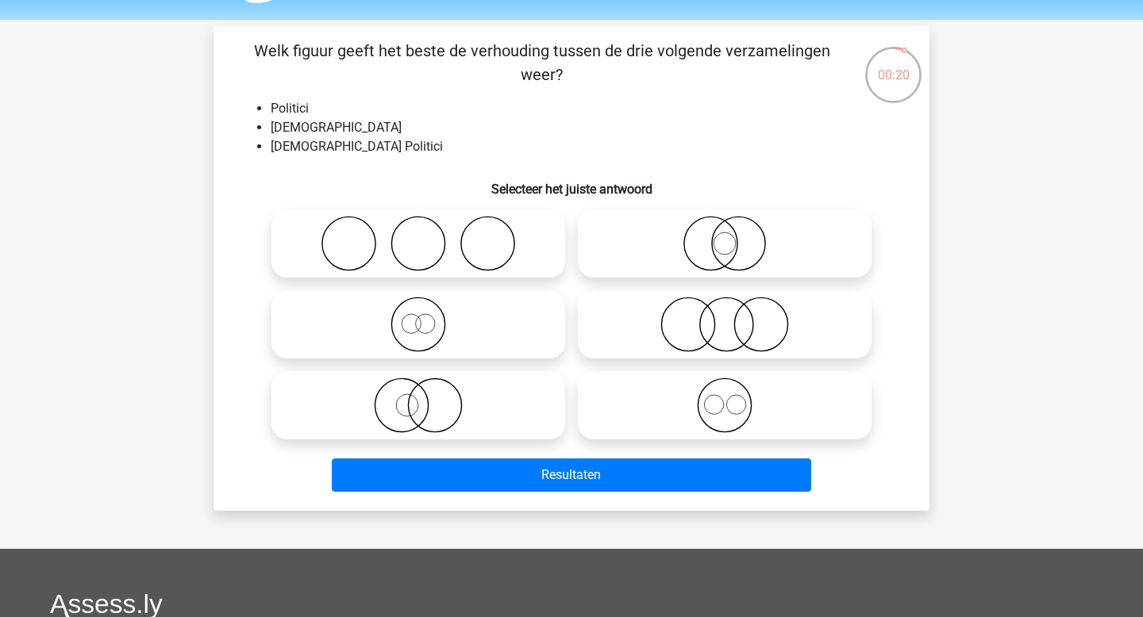
scroll to position [46, 0]
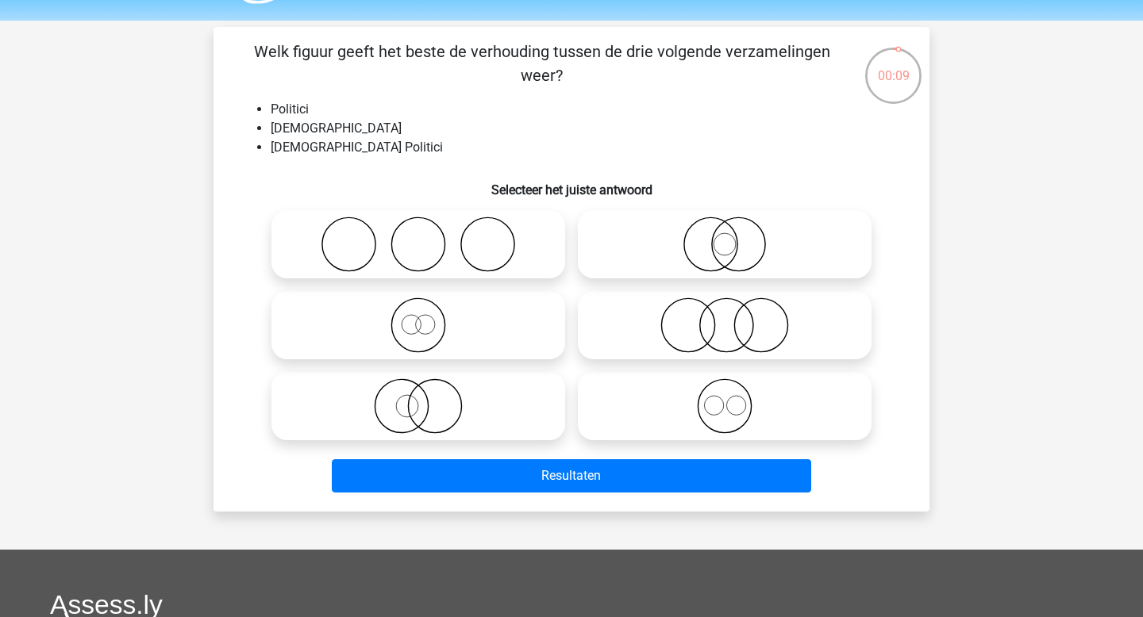
click at [446, 405] on icon at bounding box center [418, 406] width 281 height 56
click at [428, 398] on input "radio" at bounding box center [423, 393] width 10 height 10
radio input "true"
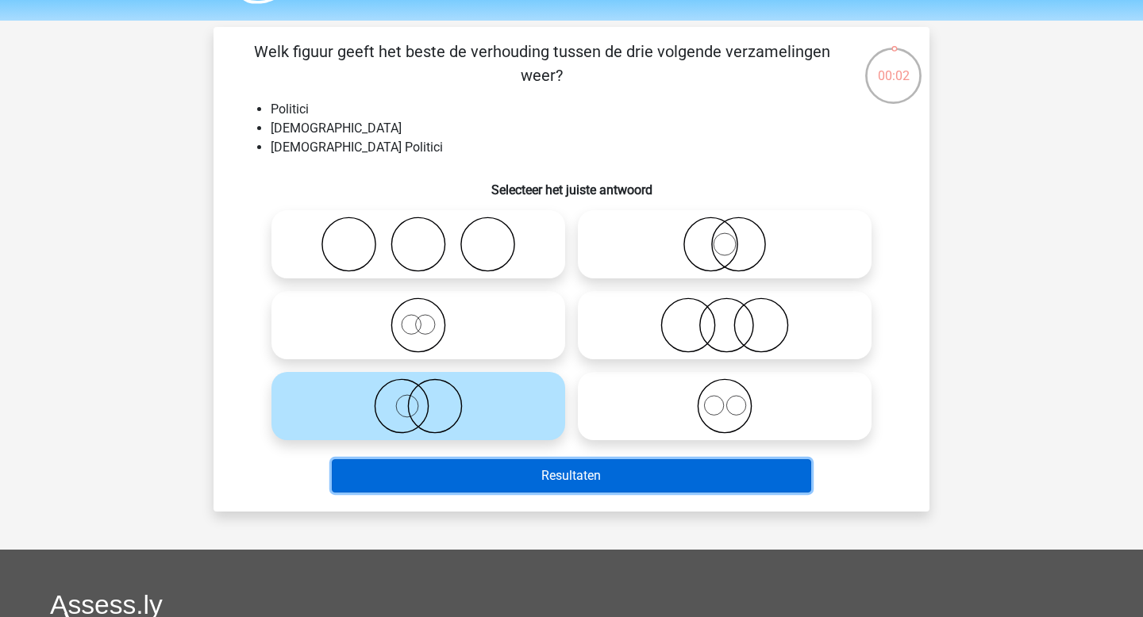
click at [486, 482] on button "Resultaten" at bounding box center [572, 475] width 480 height 33
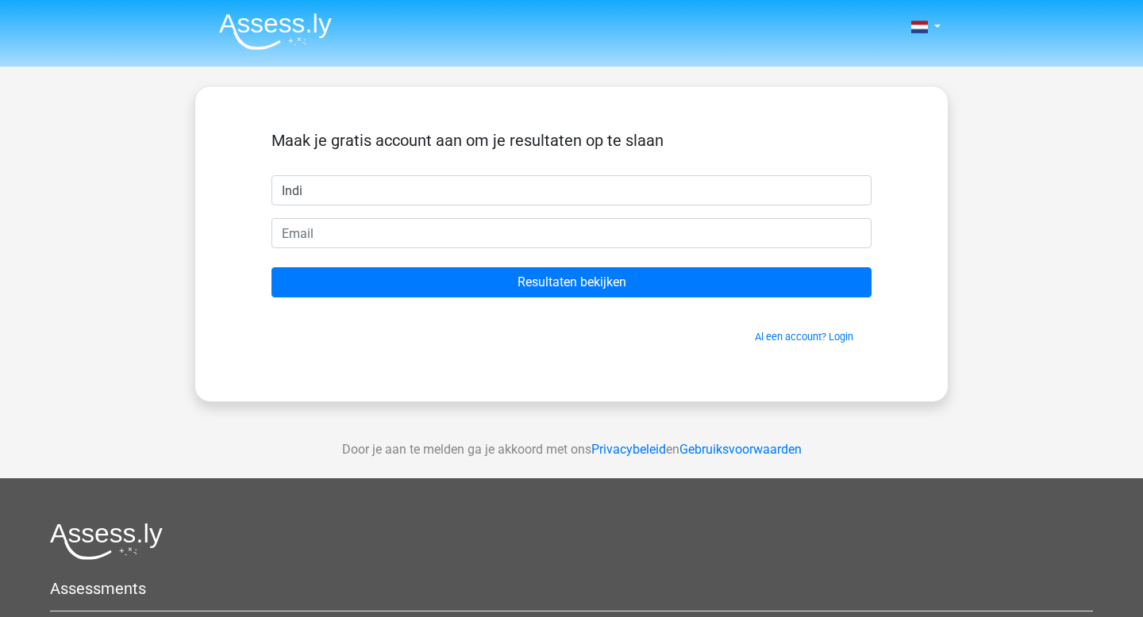
type input "Indi"
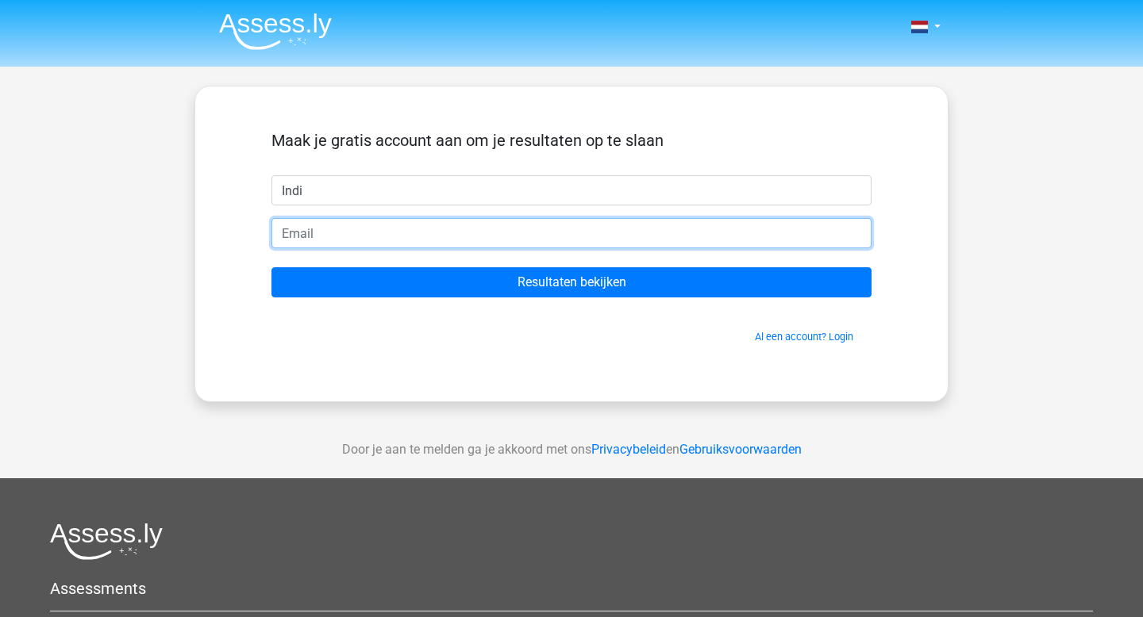
click at [325, 238] on input "email" at bounding box center [571, 233] width 600 height 30
type input "[EMAIL_ADDRESS][DOMAIN_NAME]"
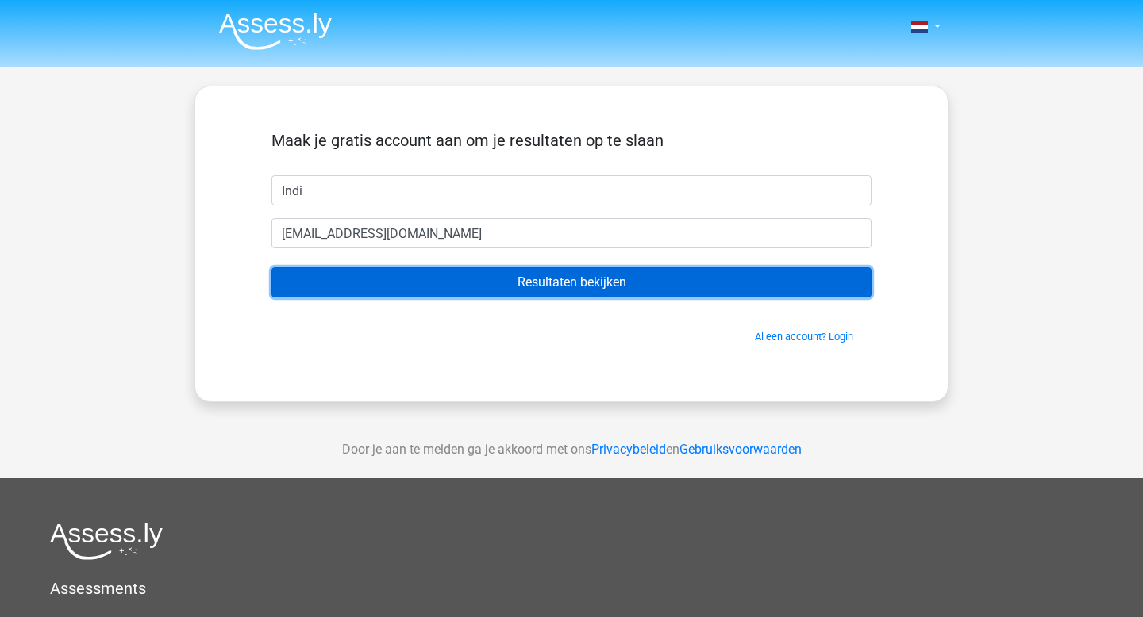
click at [569, 288] on input "Resultaten bekijken" at bounding box center [571, 282] width 600 height 30
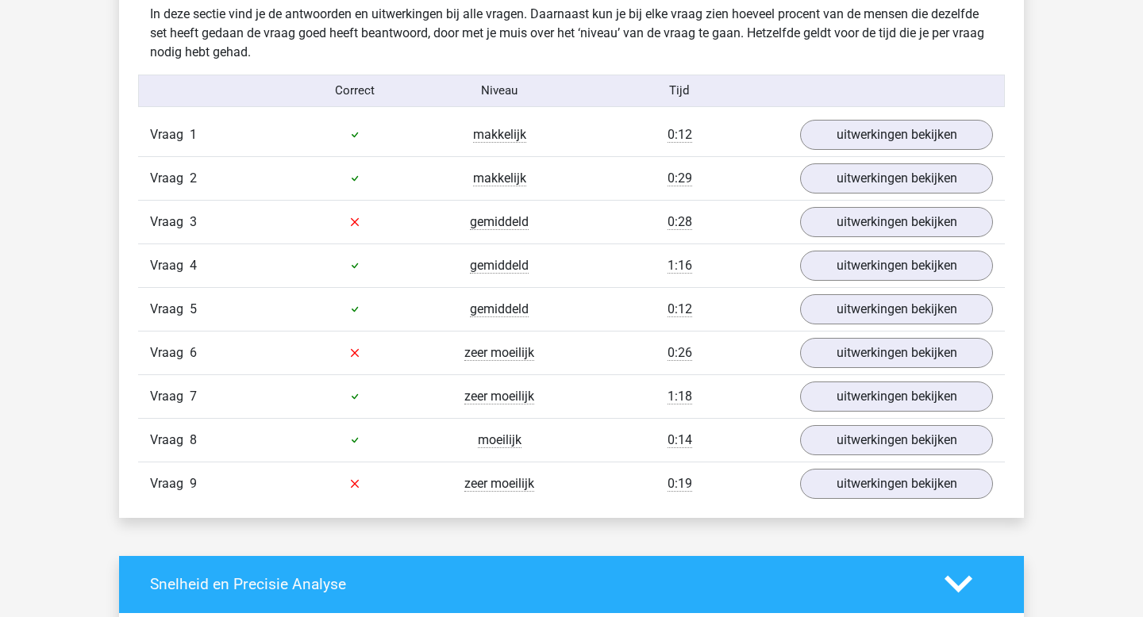
scroll to position [1701, 0]
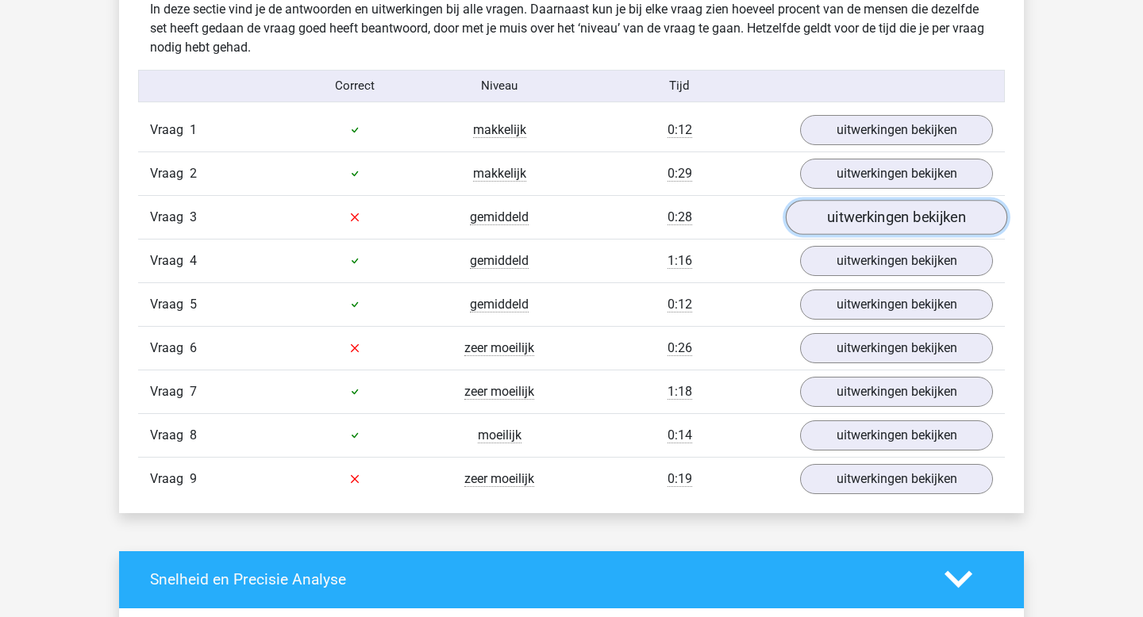
click at [841, 207] on link "uitwerkingen bekijken" at bounding box center [896, 217] width 221 height 35
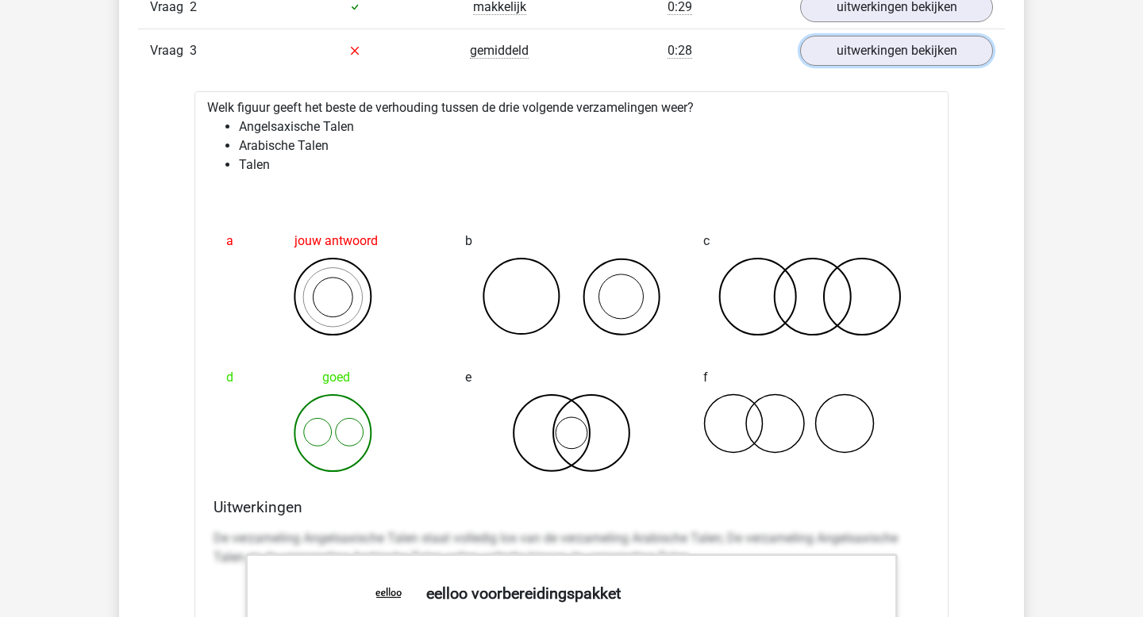
scroll to position [1293, 0]
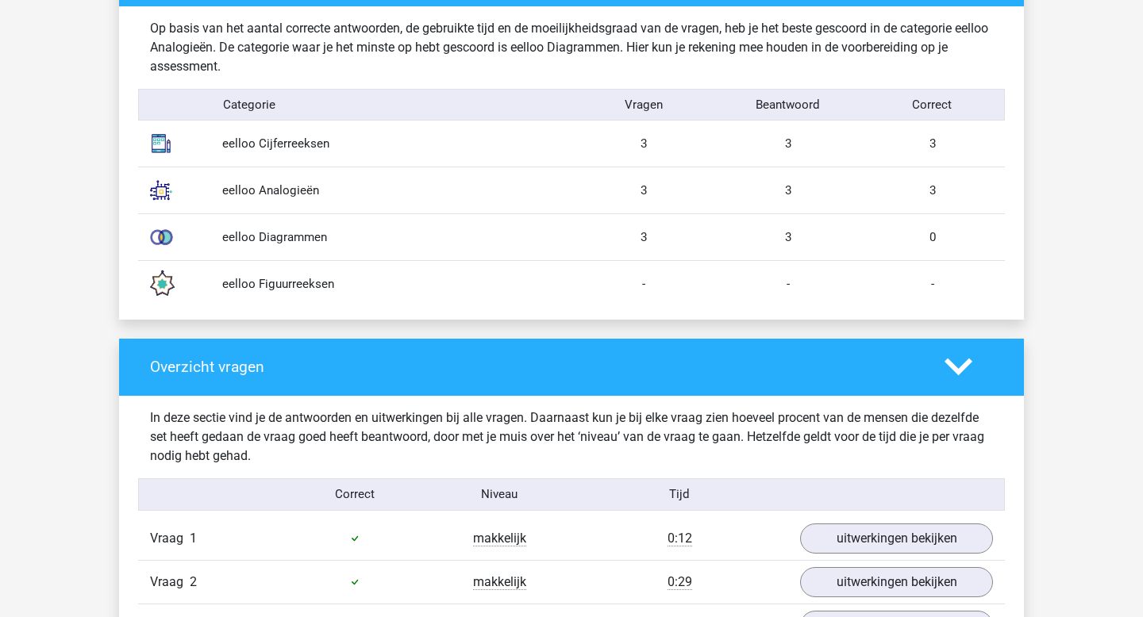
click at [967, 372] on icon at bounding box center [958, 367] width 28 height 28
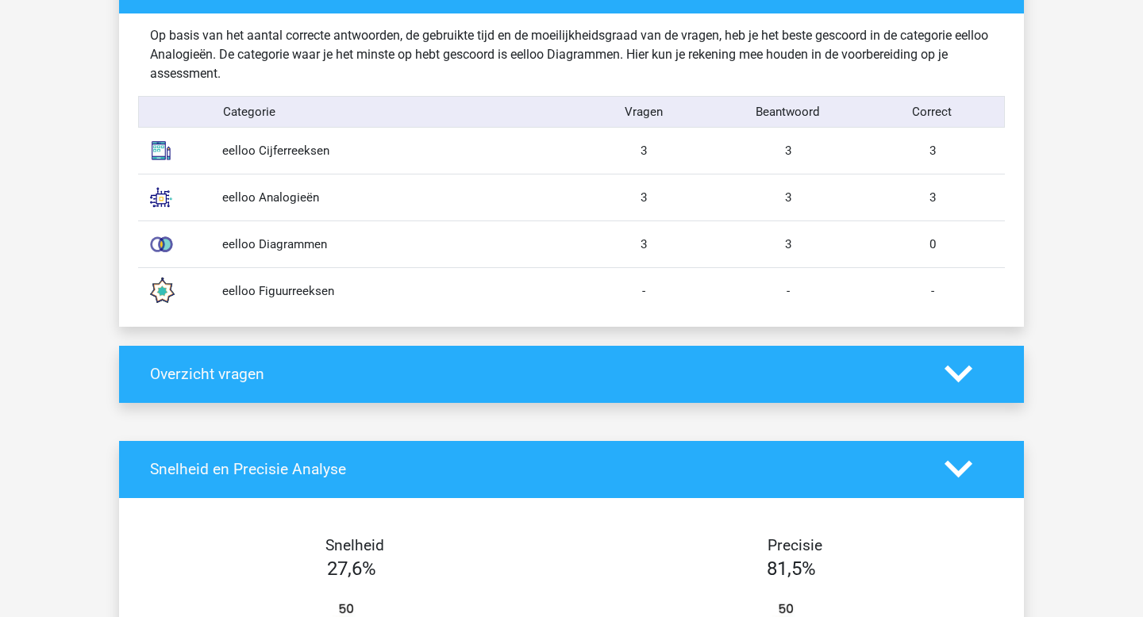
scroll to position [1311, 0]
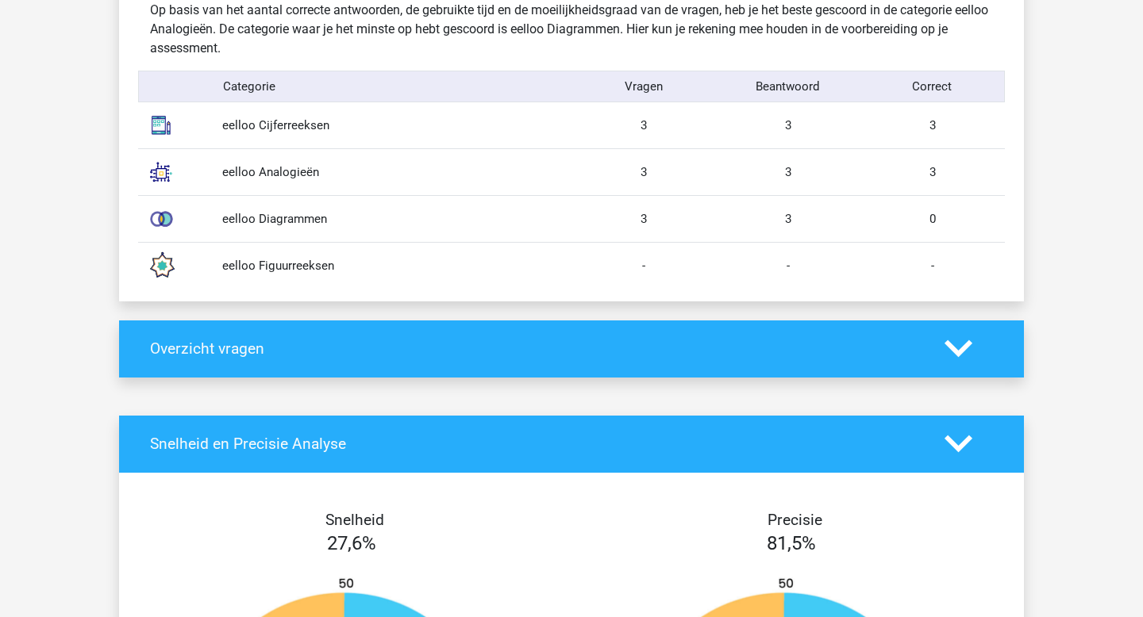
click at [965, 348] on polygon at bounding box center [958, 348] width 28 height 17
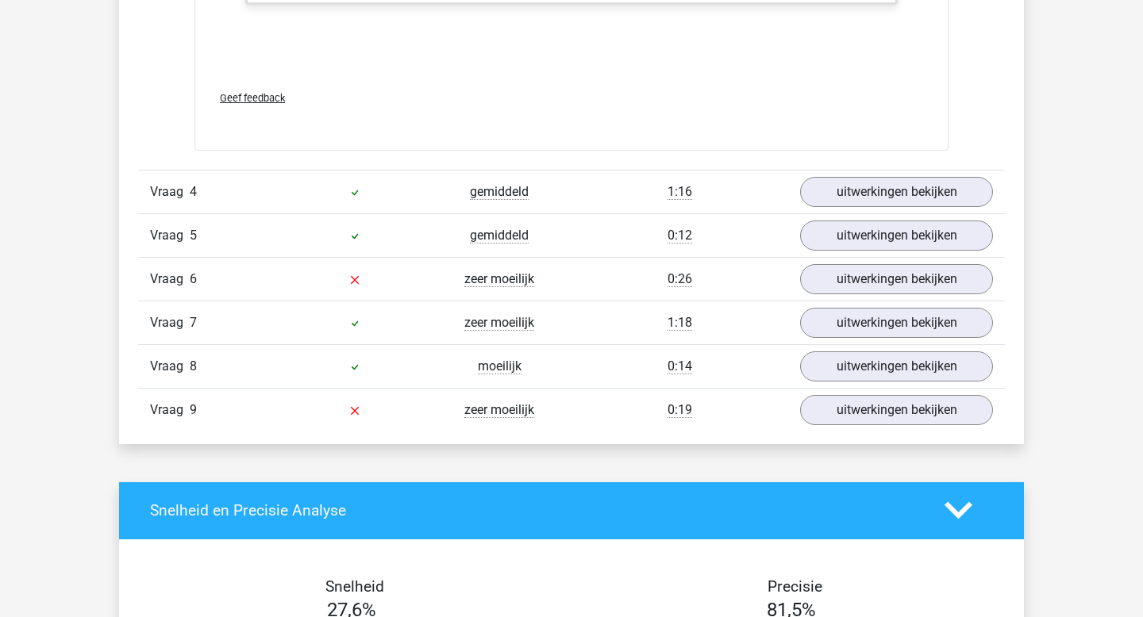
scroll to position [2804, 0]
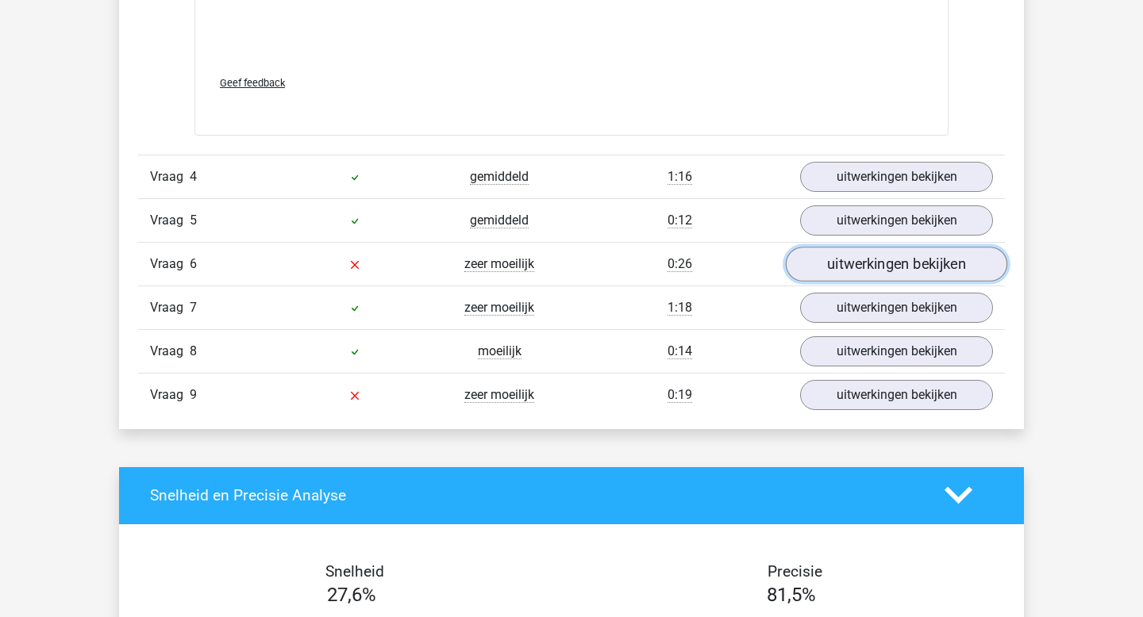
click at [850, 269] on link "uitwerkingen bekijken" at bounding box center [896, 264] width 221 height 35
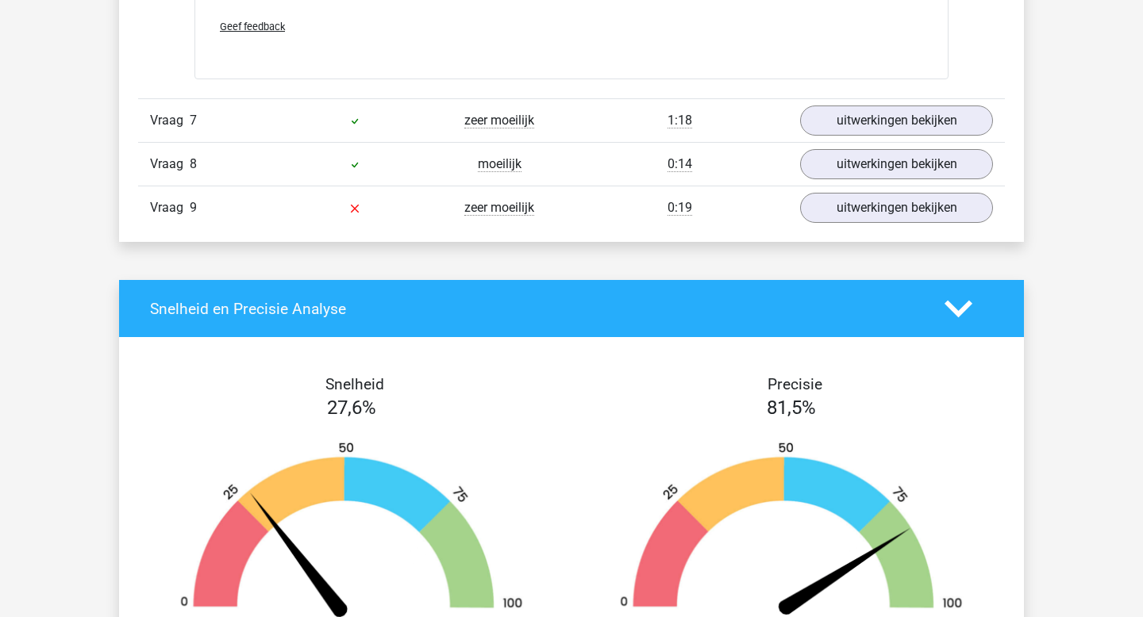
scroll to position [3609, 0]
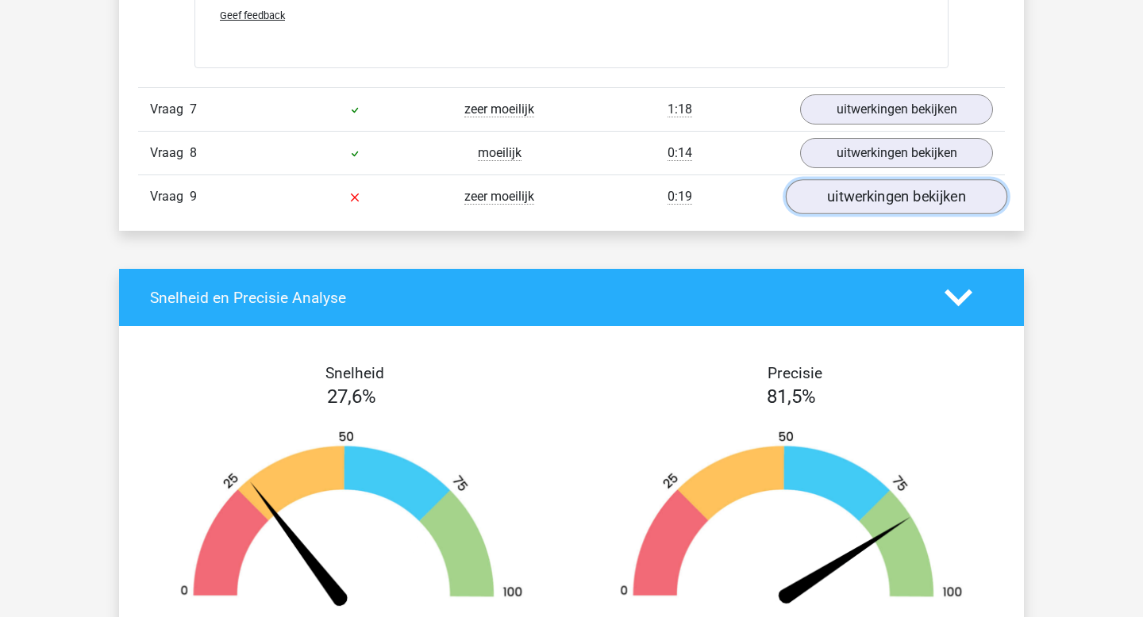
click at [832, 196] on link "uitwerkingen bekijken" at bounding box center [896, 196] width 221 height 35
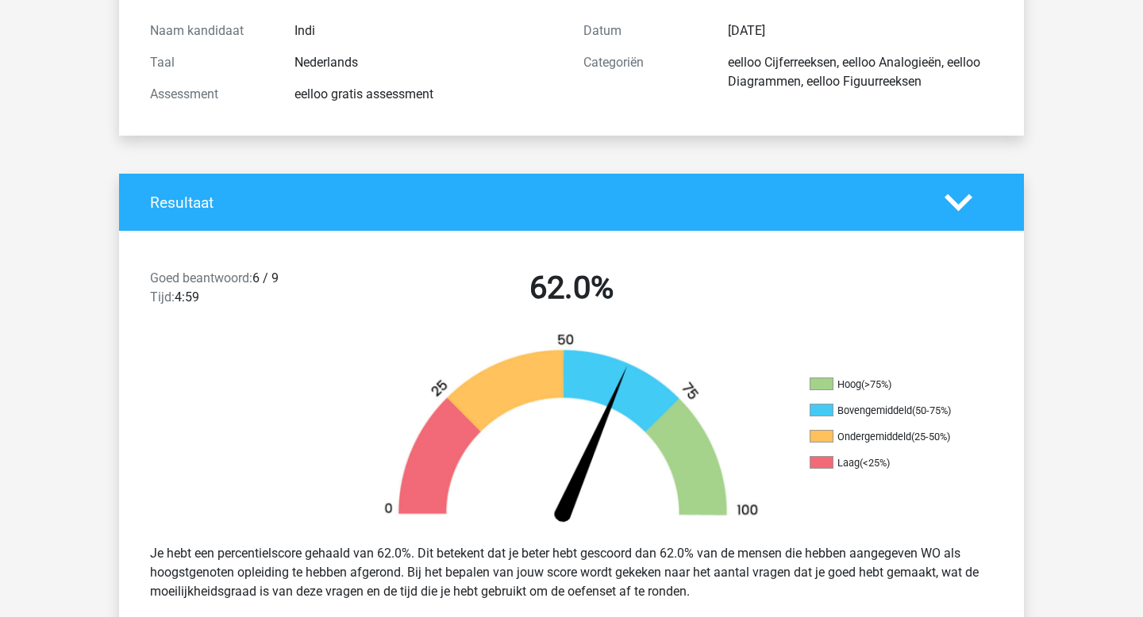
scroll to position [0, 0]
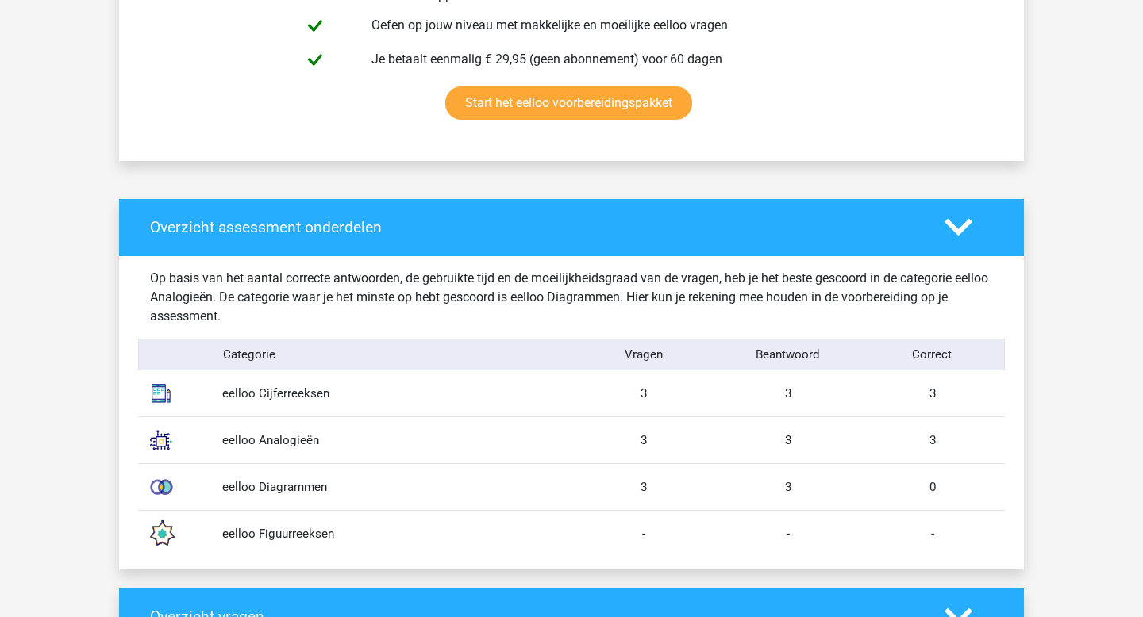
click at [950, 225] on polygon at bounding box center [958, 227] width 28 height 17
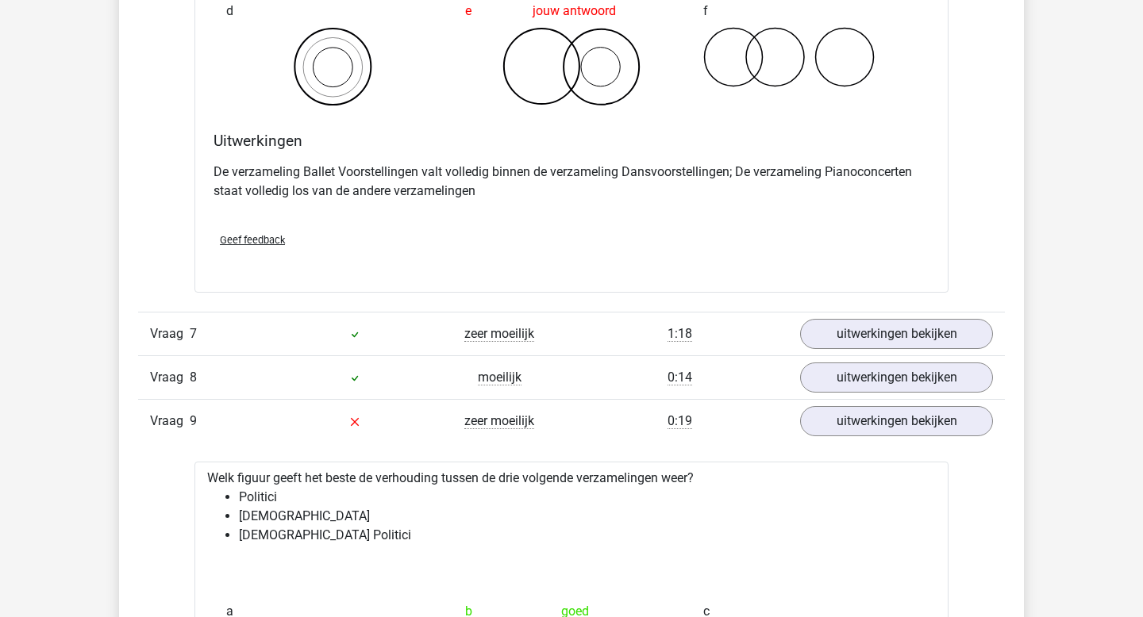
scroll to position [3076, 0]
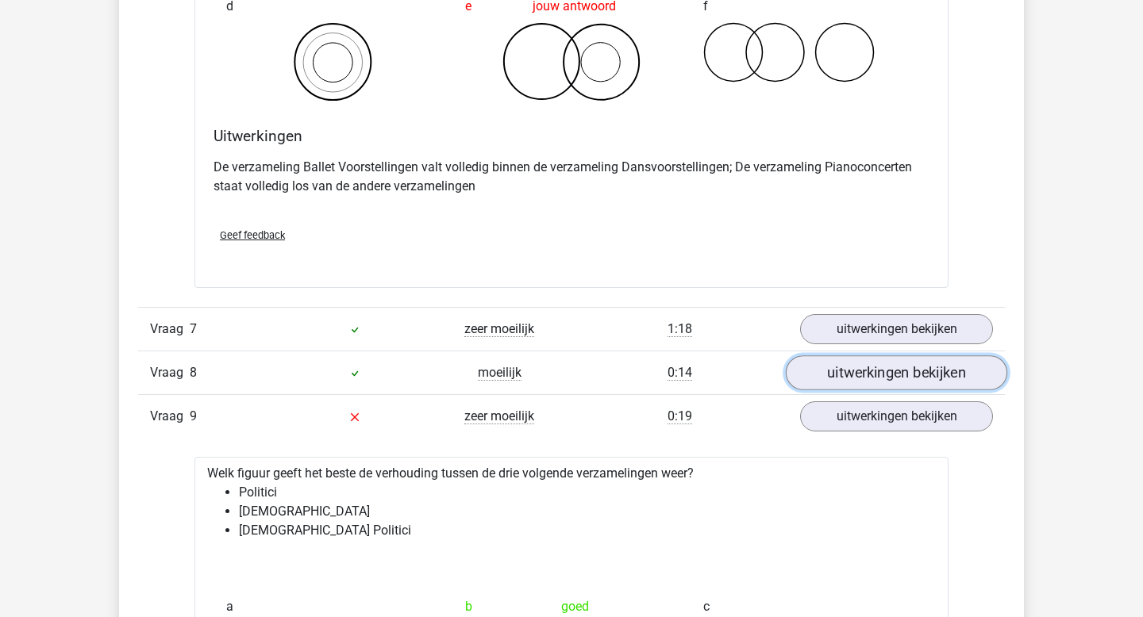
click at [847, 371] on link "uitwerkingen bekijken" at bounding box center [896, 372] width 221 height 35
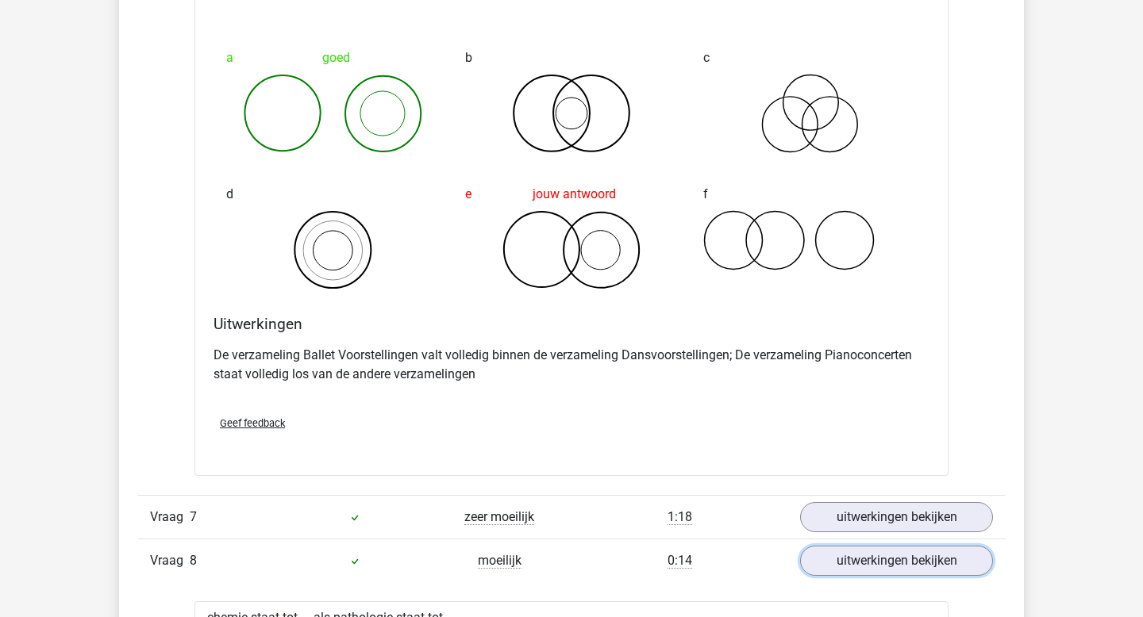
scroll to position [2872, 0]
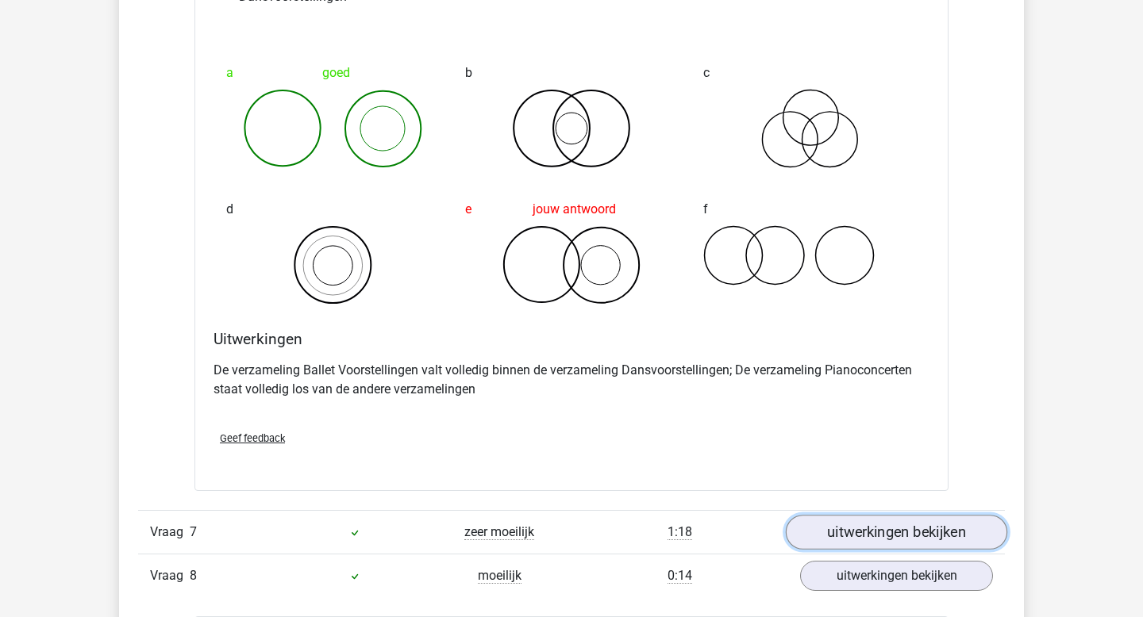
click at [853, 527] on link "uitwerkingen bekijken" at bounding box center [896, 532] width 221 height 35
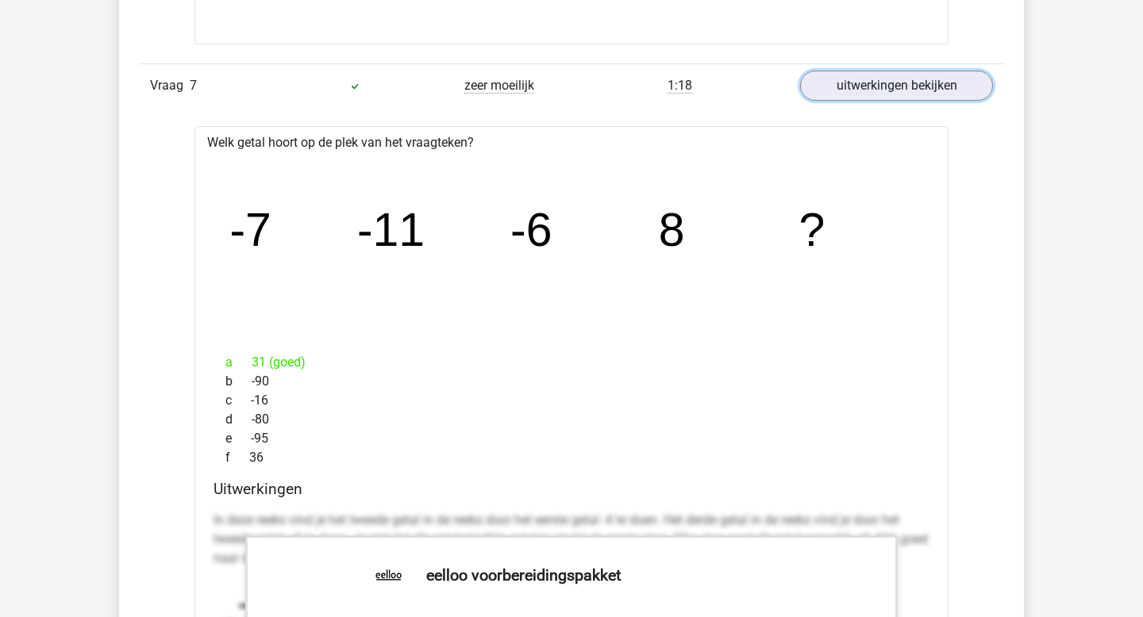
scroll to position [3297, 0]
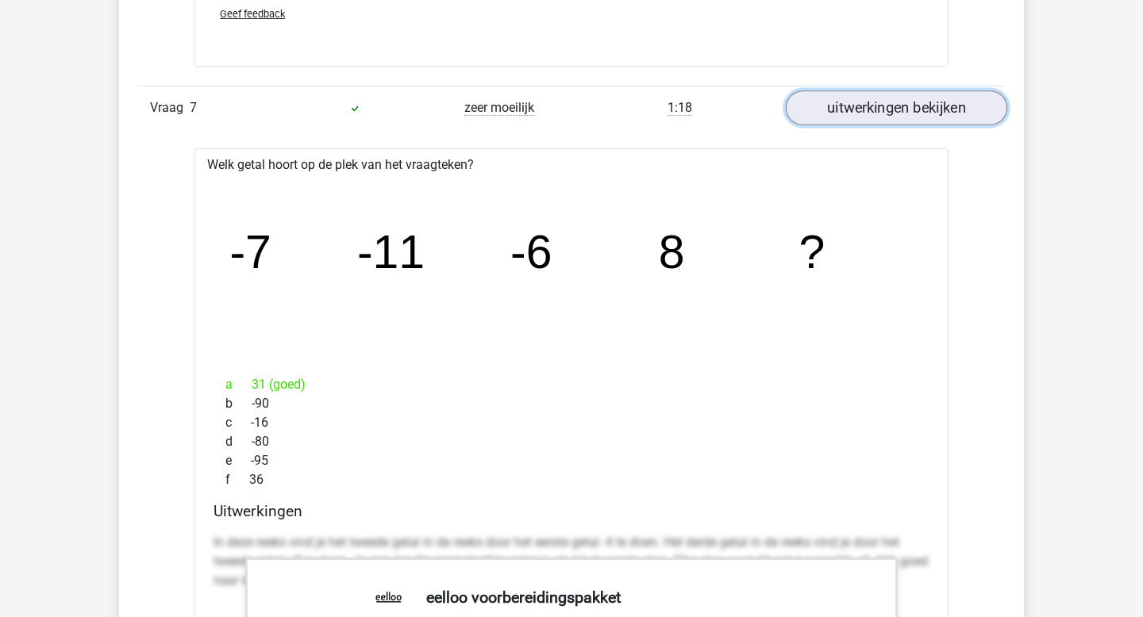
click at [877, 110] on link "uitwerkingen bekijken" at bounding box center [896, 107] width 221 height 35
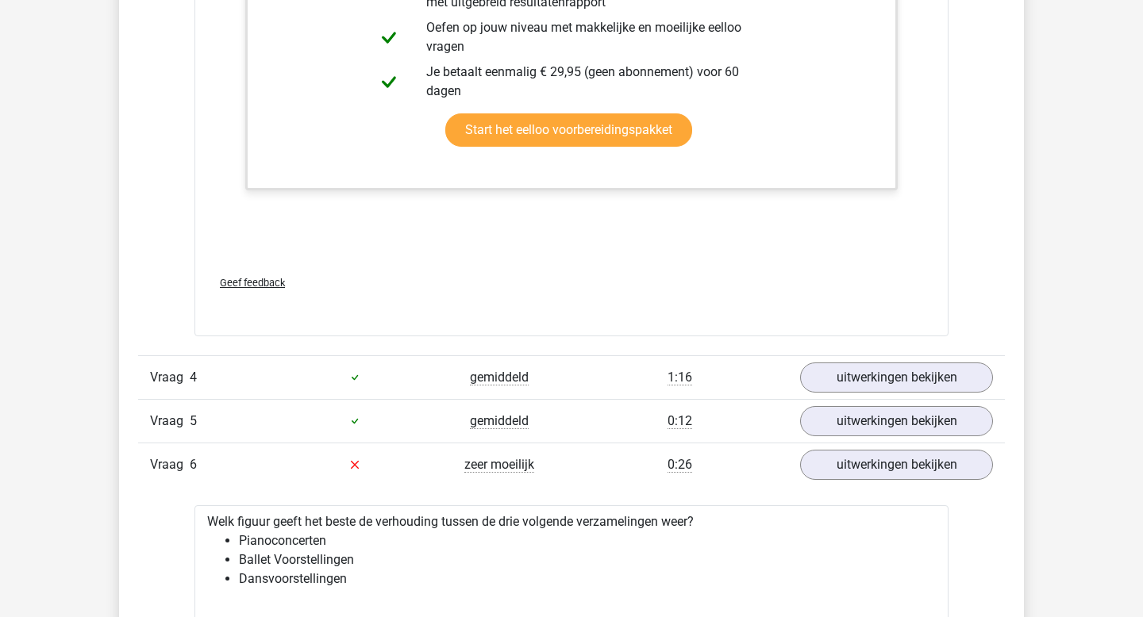
scroll to position [2293, 0]
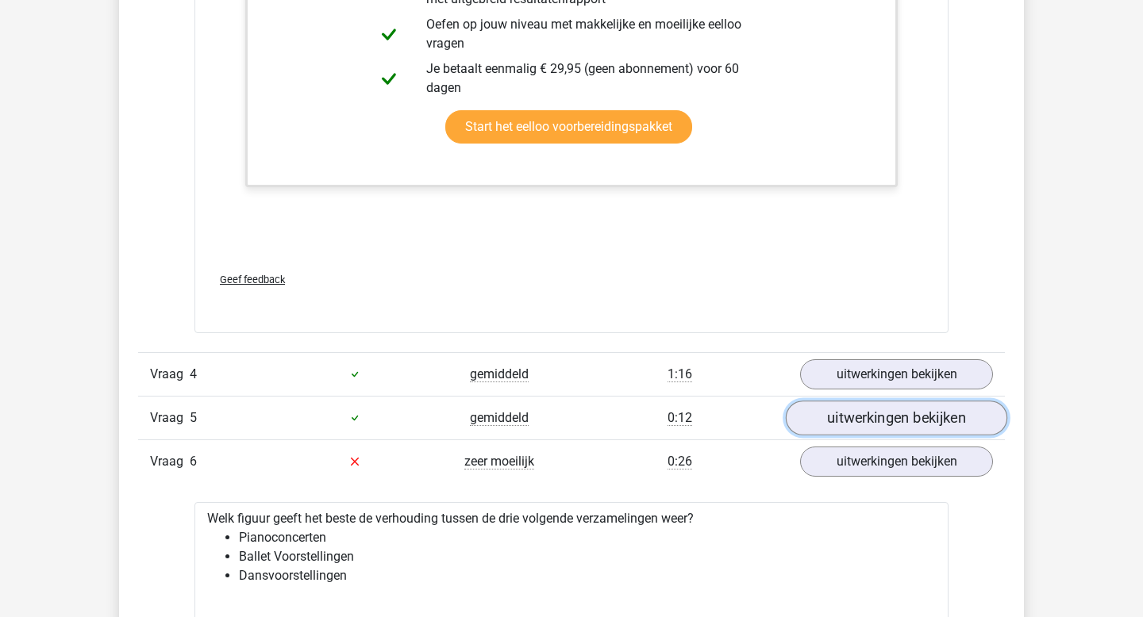
click at [841, 416] on link "uitwerkingen bekijken" at bounding box center [896, 418] width 221 height 35
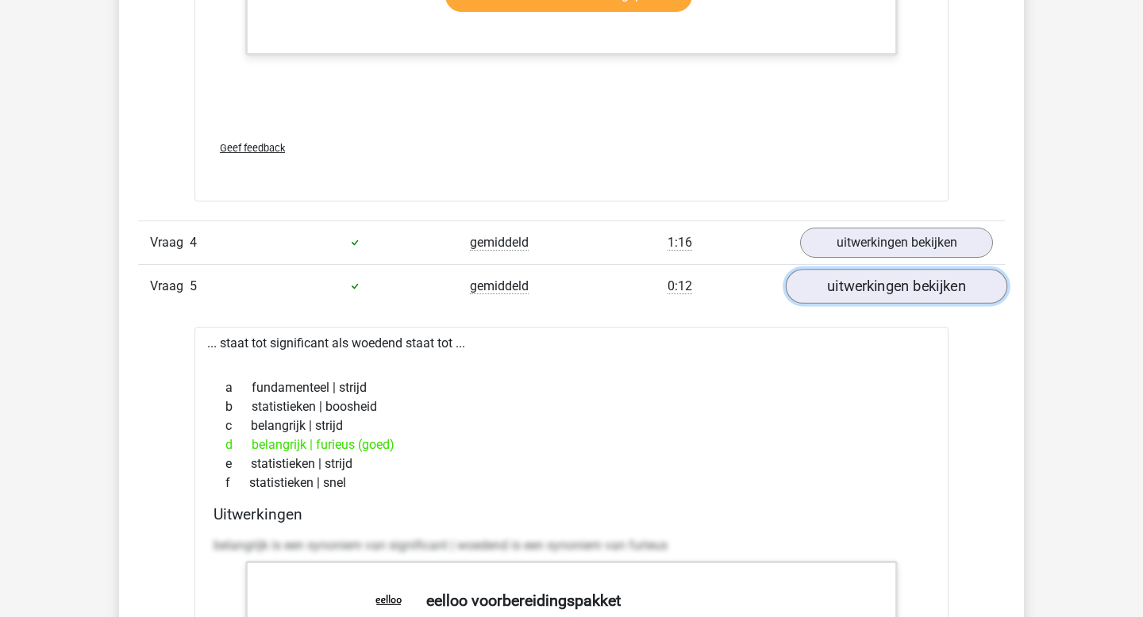
scroll to position [2437, 0]
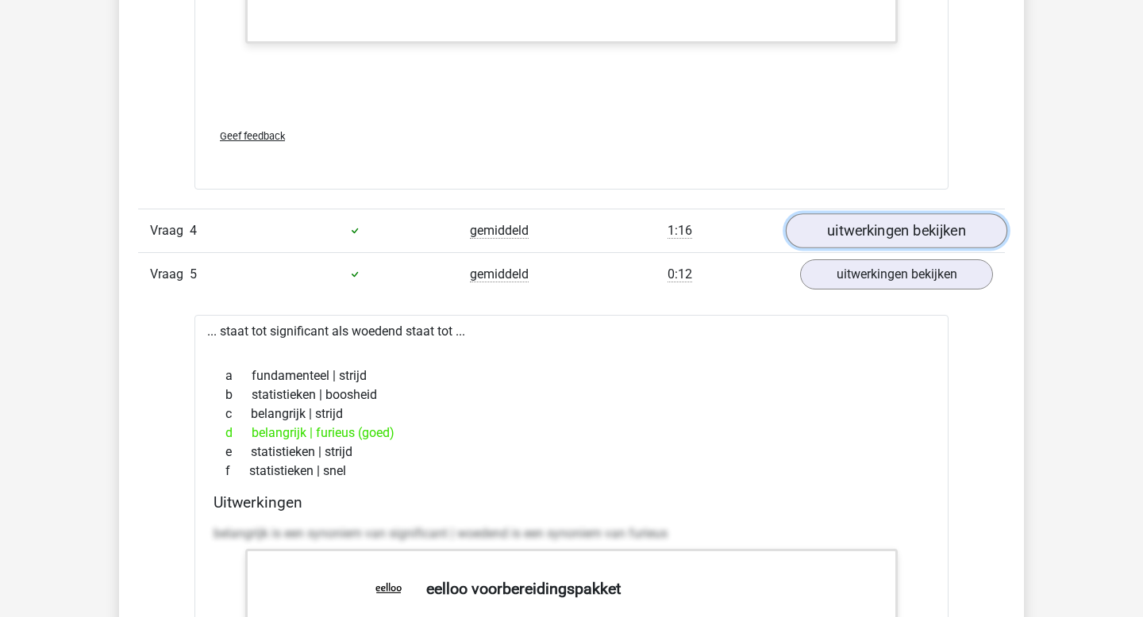
click at [882, 237] on link "uitwerkingen bekijken" at bounding box center [896, 230] width 221 height 35
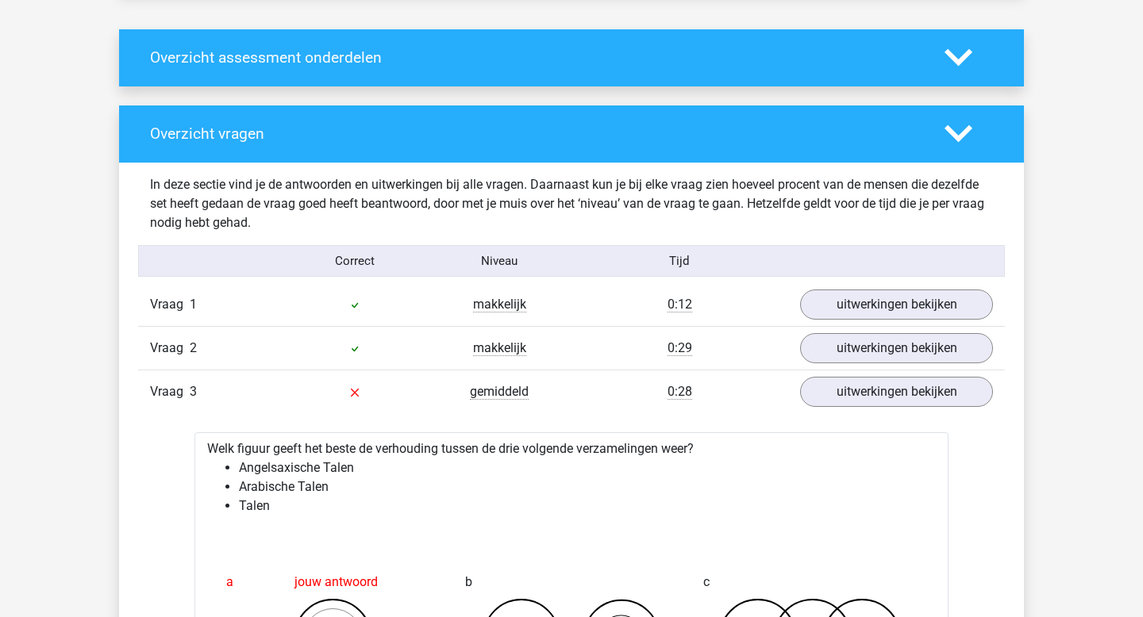
scroll to position [1216, 0]
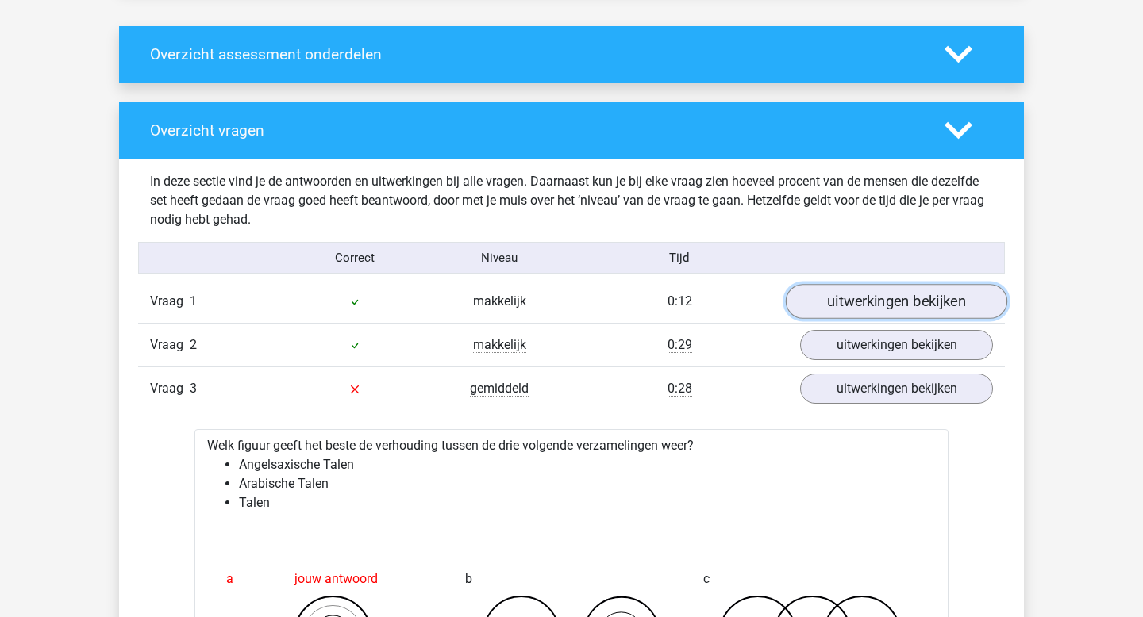
click at [846, 298] on link "uitwerkingen bekijken" at bounding box center [896, 302] width 221 height 35
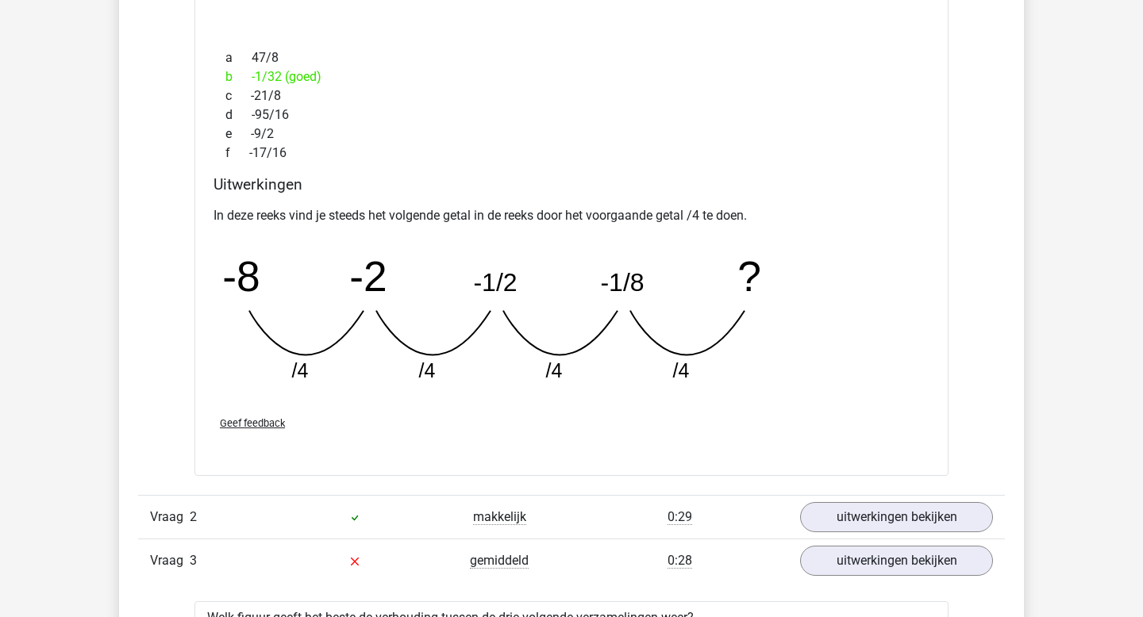
scroll to position [1858, 0]
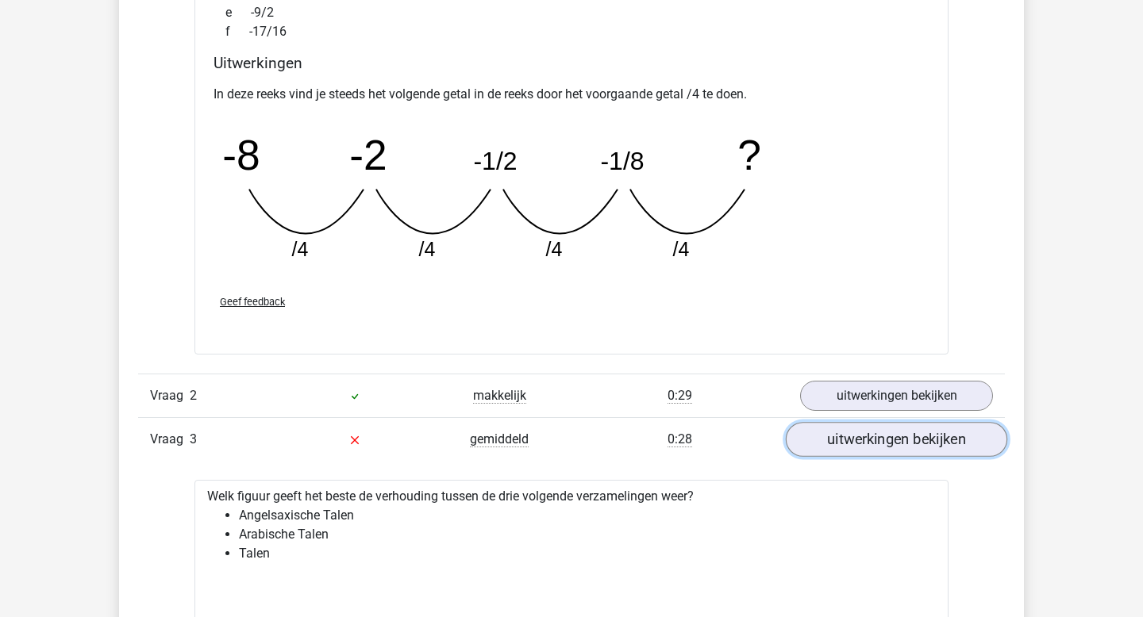
click at [829, 440] on link "uitwerkingen bekijken" at bounding box center [896, 439] width 221 height 35
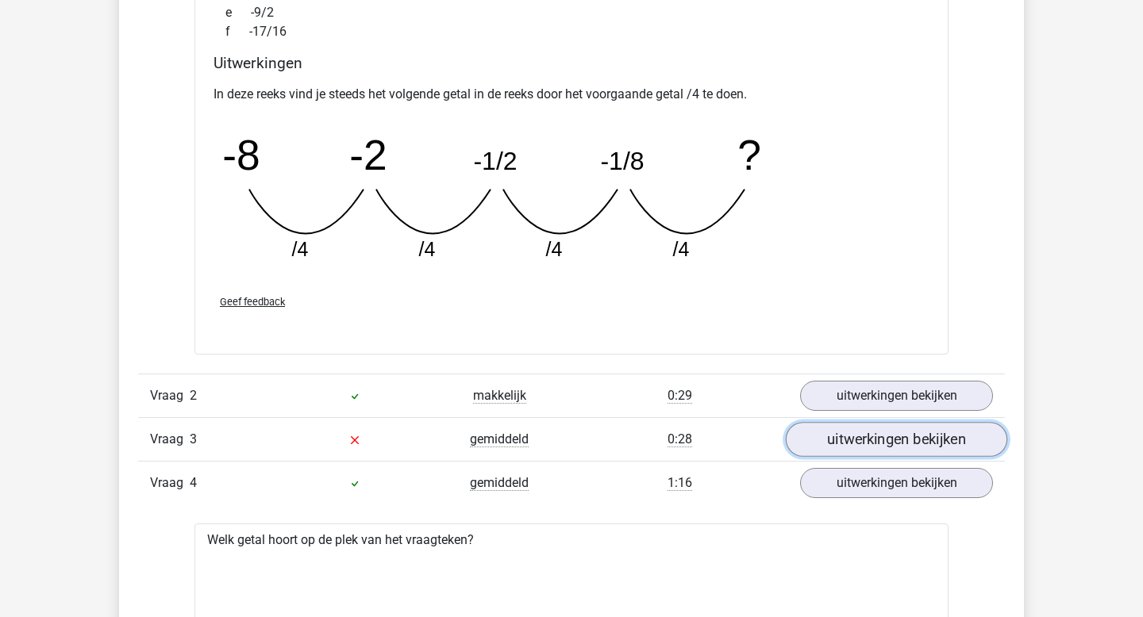
click at [829, 440] on link "uitwerkingen bekijken" at bounding box center [896, 439] width 221 height 35
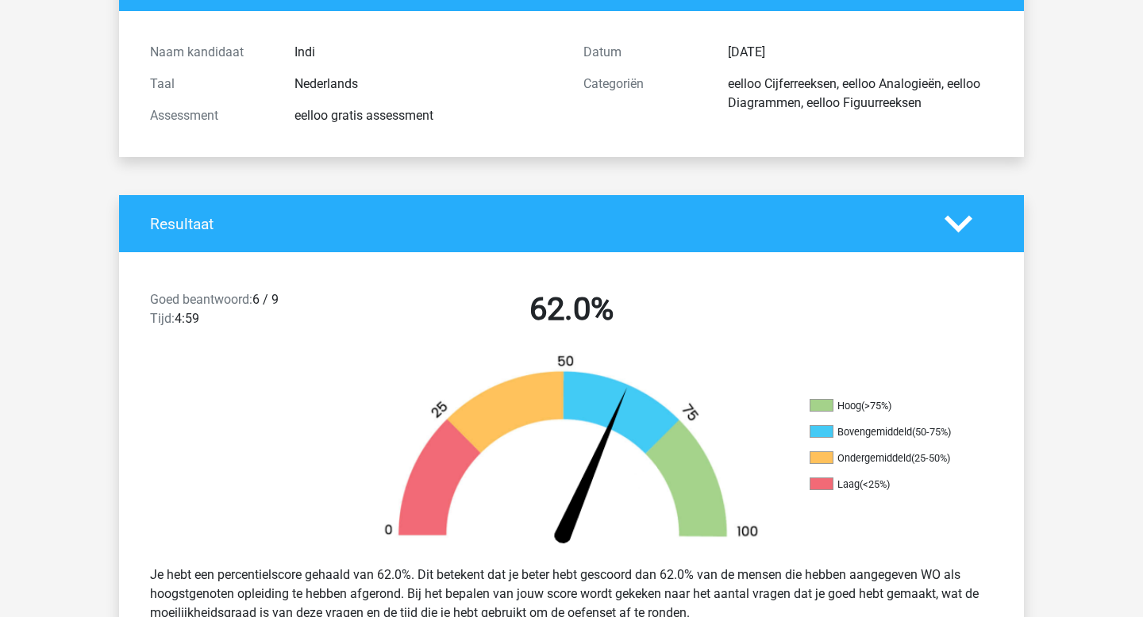
scroll to position [0, 0]
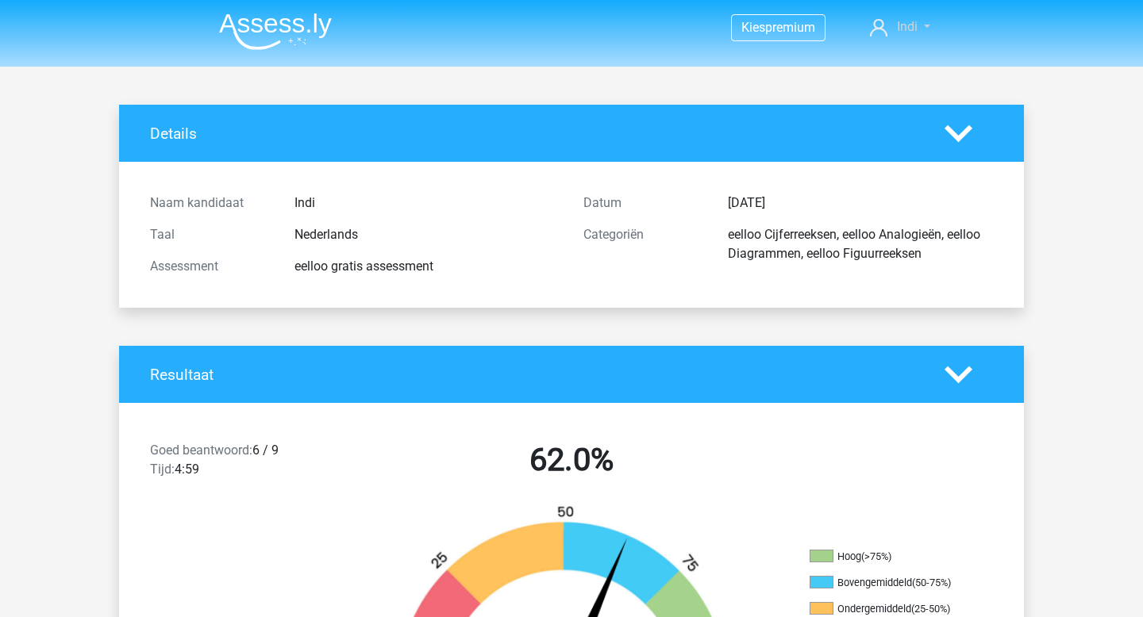
click at [925, 25] on link "Indi" at bounding box center [899, 26] width 73 height 19
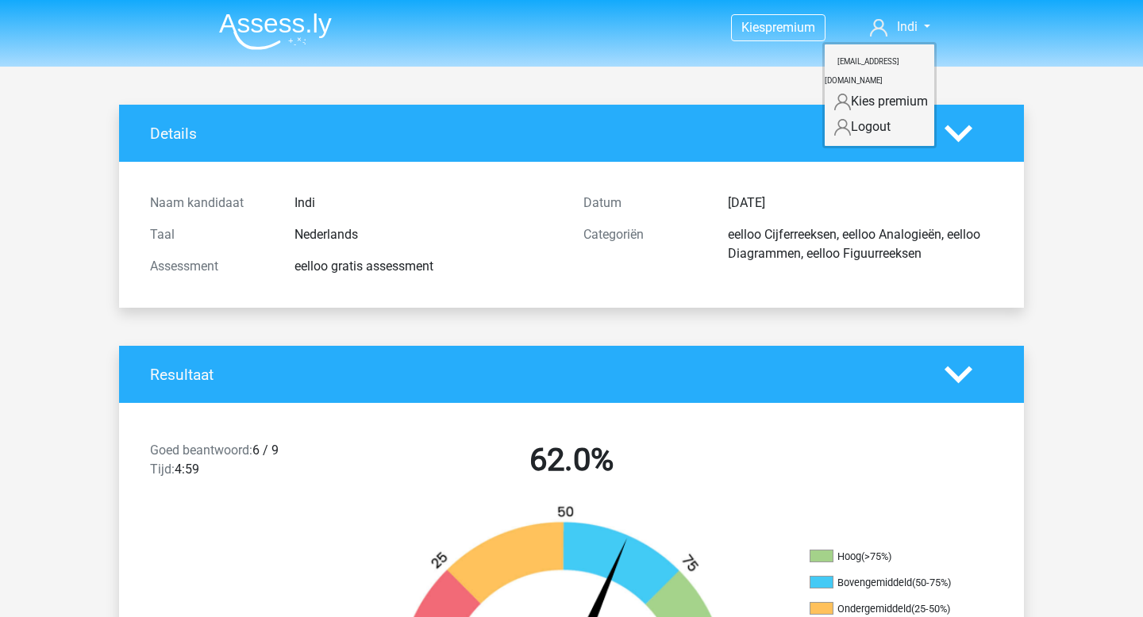
click at [604, 174] on div "Naam kandidaat Indi Taal Nederlands Assessment eelloo gratis assessment Datum 2…" at bounding box center [571, 235] width 881 height 146
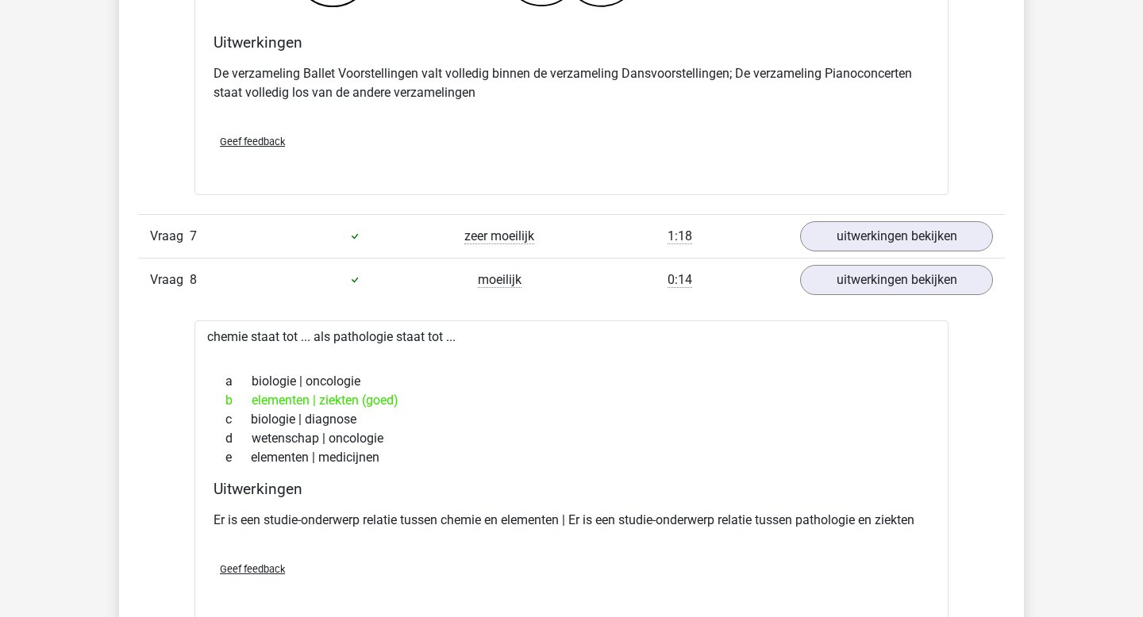
scroll to position [5020, 0]
